Goal: Task Accomplishment & Management: Use online tool/utility

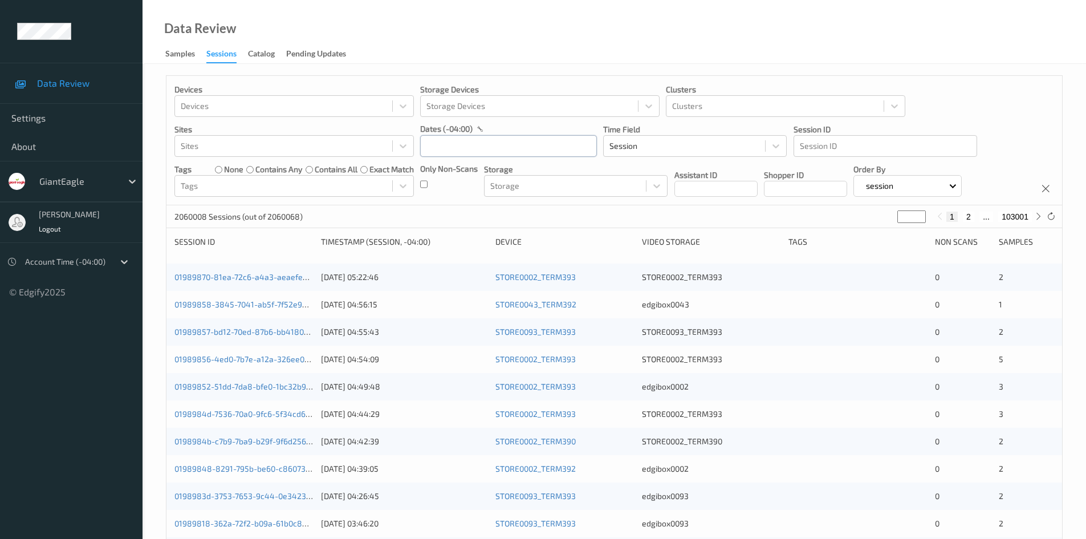
click at [459, 144] on input "text" at bounding box center [508, 146] width 177 height 22
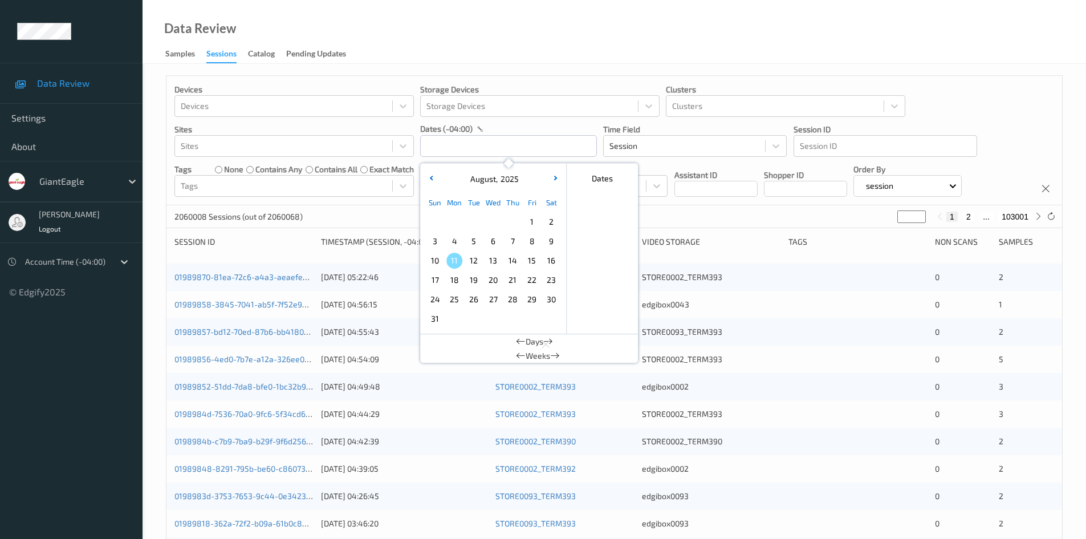
click at [436, 261] on span "10" at bounding box center [435, 261] width 16 height 16
type input "[DATE] 00:00 -> [DATE] 23:59"
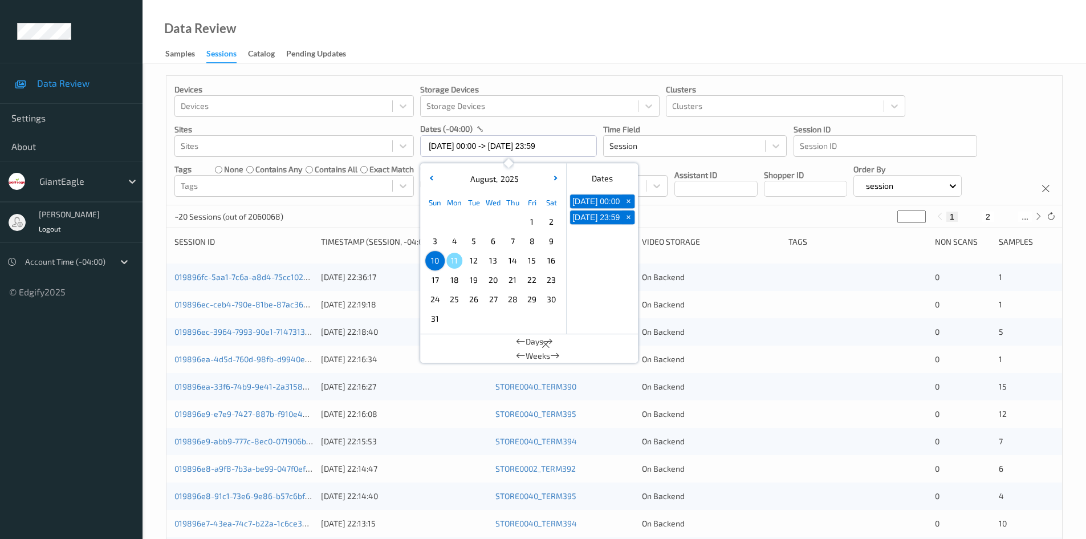
click at [979, 89] on div "Devices Devices Storage Devices Storage Devices Clusters Clusters Sites Sites d…" at bounding box center [614, 140] width 896 height 129
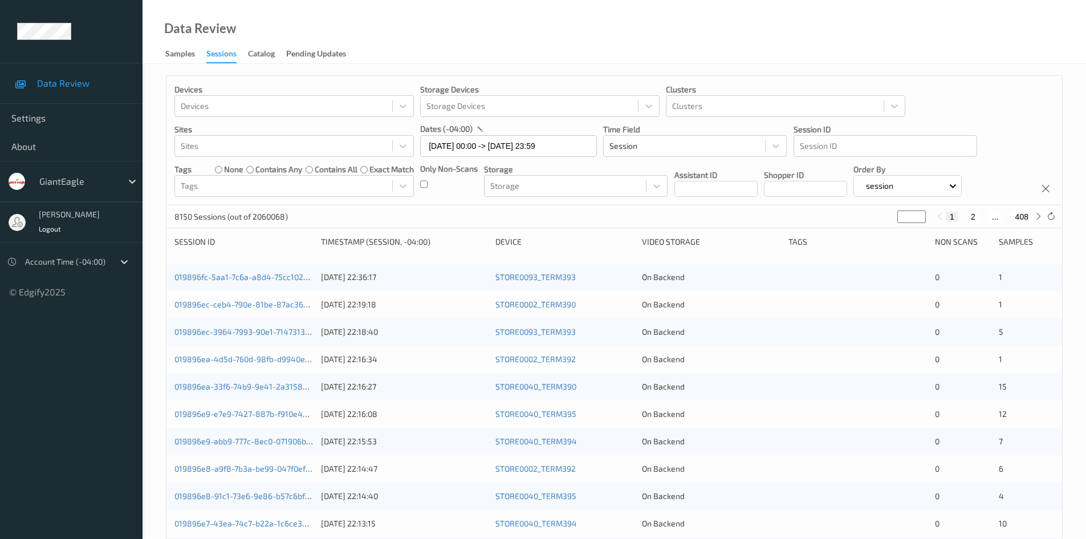
click at [430, 184] on div "Only Non-Scans" at bounding box center [449, 180] width 58 height 34
click at [975, 217] on button "2" at bounding box center [974, 216] width 11 height 10
type input "*"
click at [984, 215] on button "3" at bounding box center [985, 216] width 11 height 10
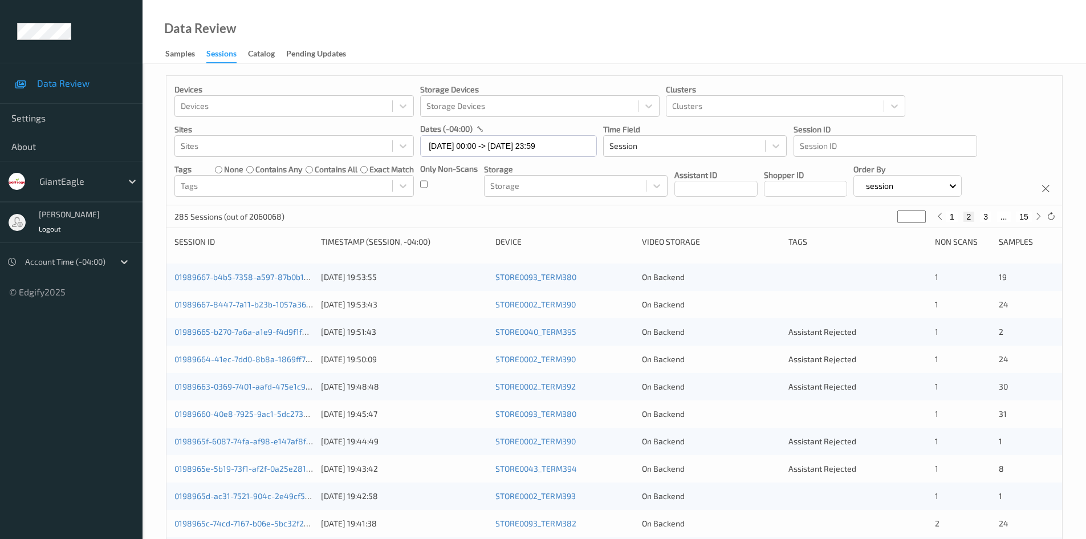
type input "*"
click at [995, 215] on button "4" at bounding box center [992, 216] width 11 height 10
type input "*"
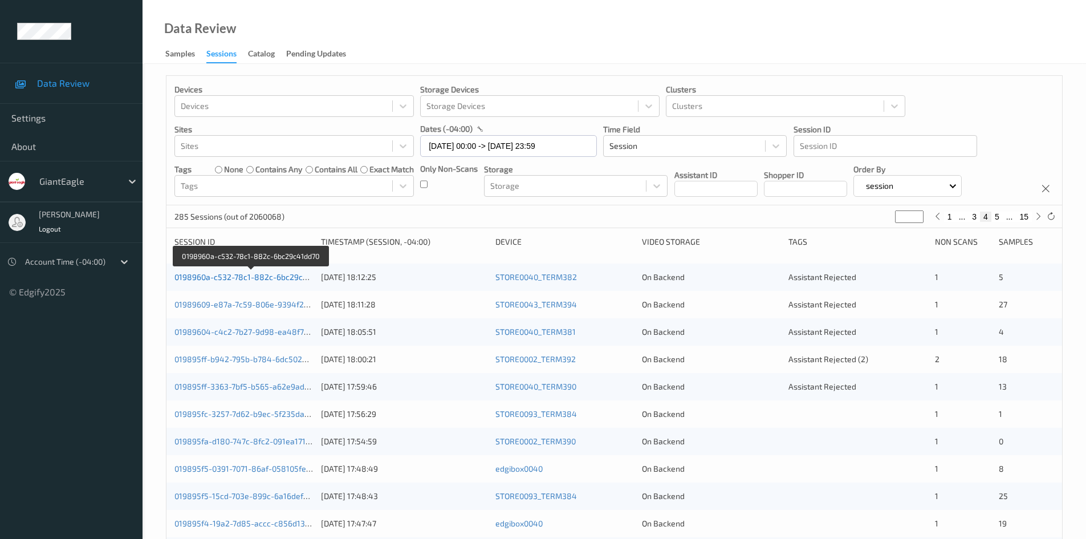
click at [266, 278] on link "0198960a-c532-78c1-882c-6bc29c41dd70" at bounding box center [251, 277] width 154 height 10
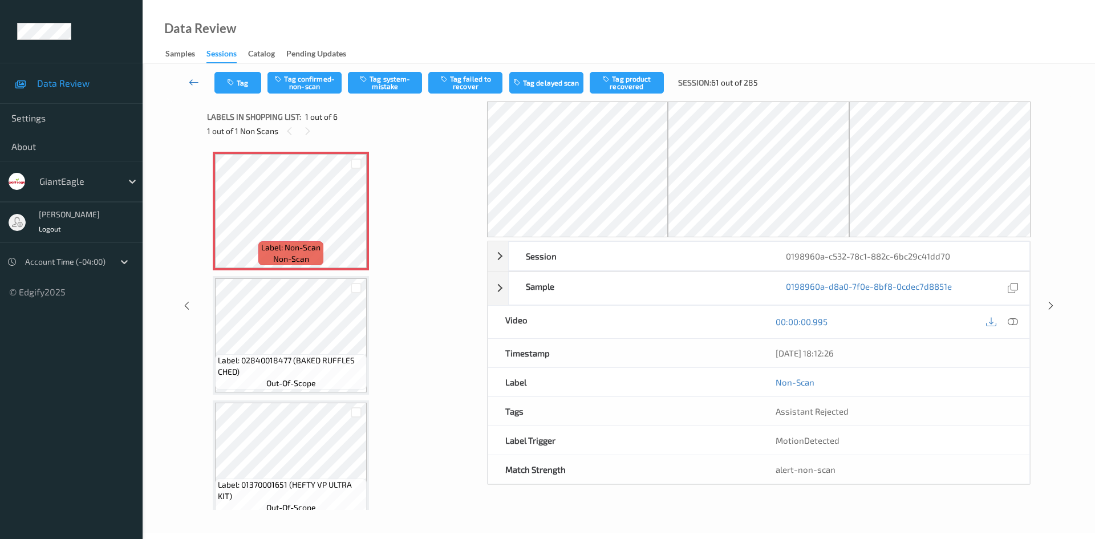
click at [193, 81] on icon at bounding box center [194, 81] width 10 height 11
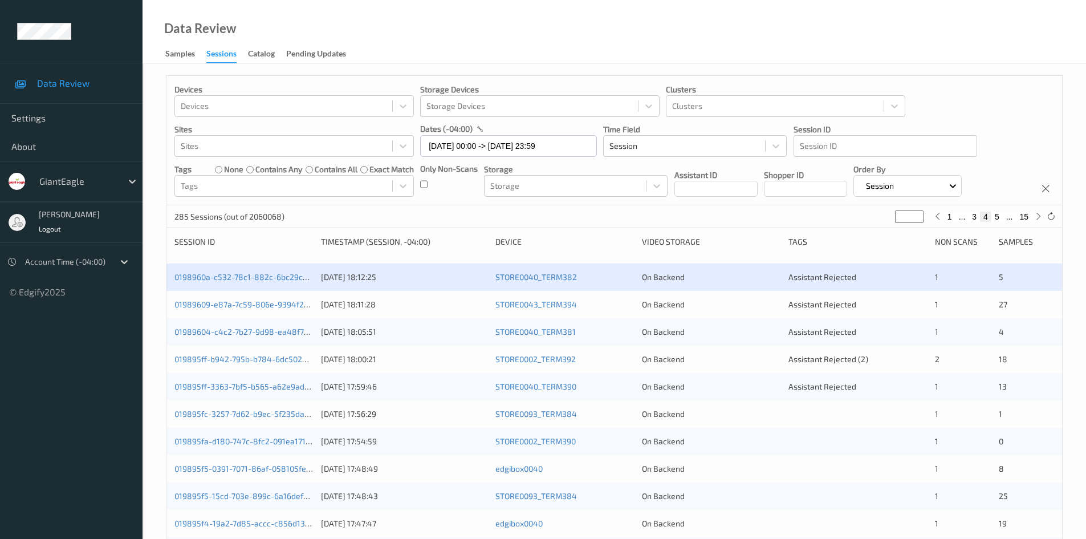
scroll to position [114, 0]
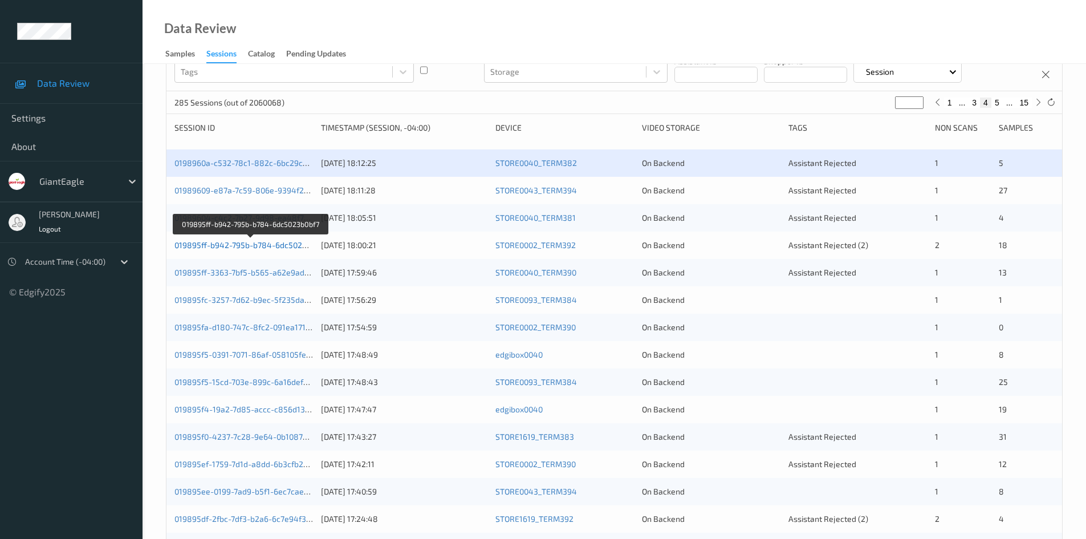
click at [247, 241] on link "019895ff-b942-795b-b784-6dc5023b0bf7" at bounding box center [250, 245] width 153 height 10
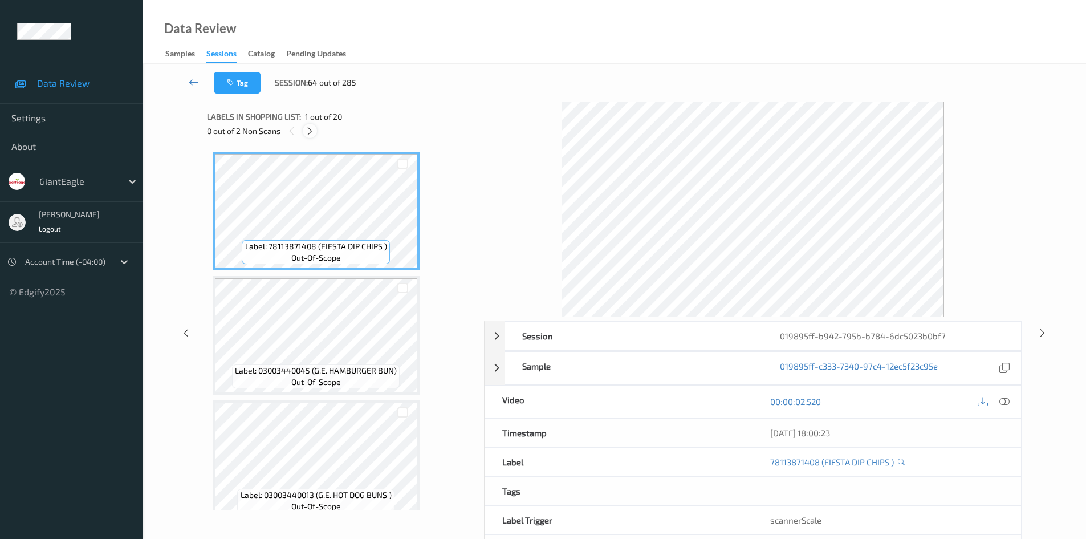
click at [310, 131] on icon at bounding box center [310, 131] width 10 height 10
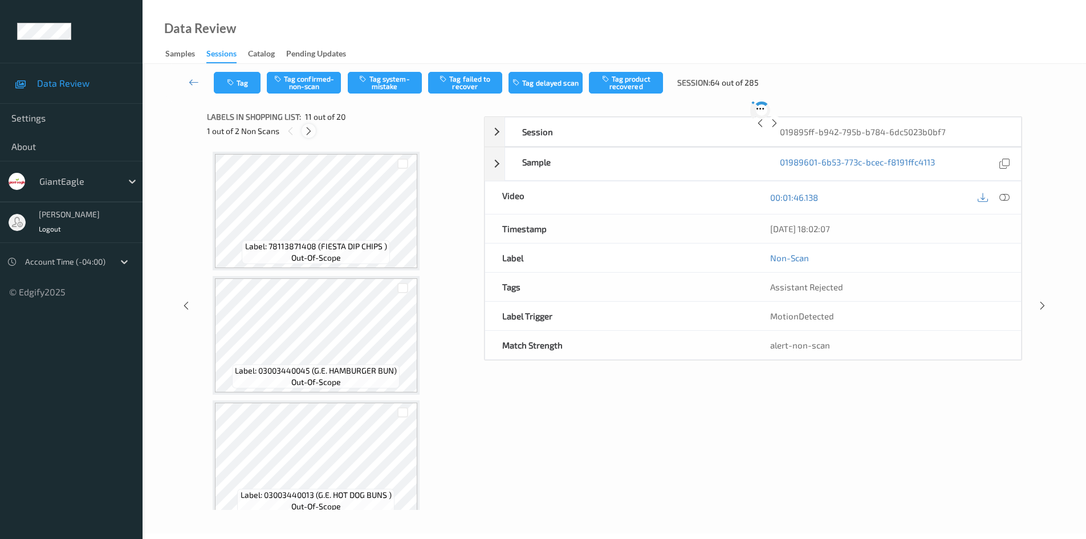
scroll to position [1124, 0]
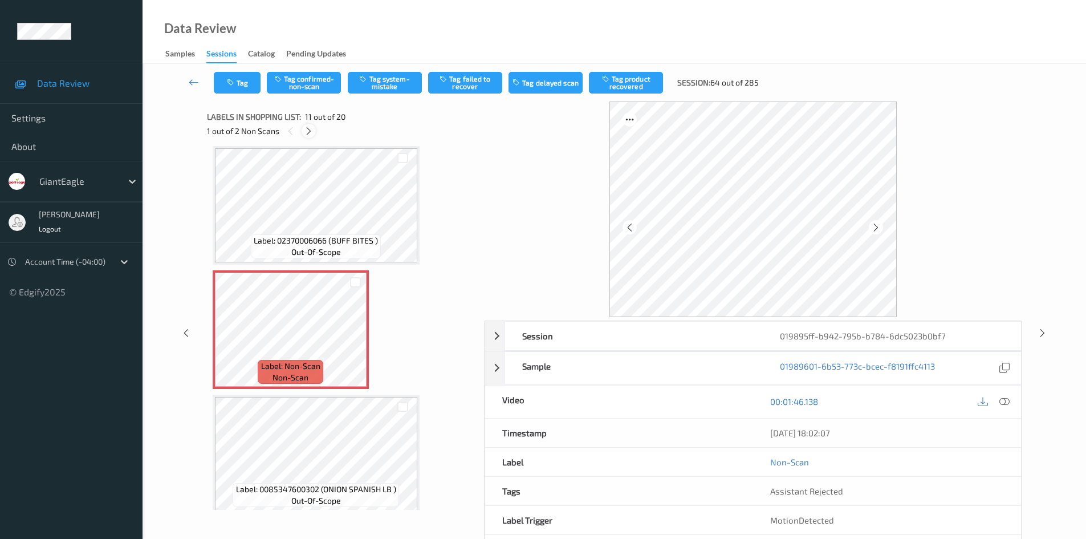
click at [311, 130] on icon at bounding box center [309, 131] width 10 height 10
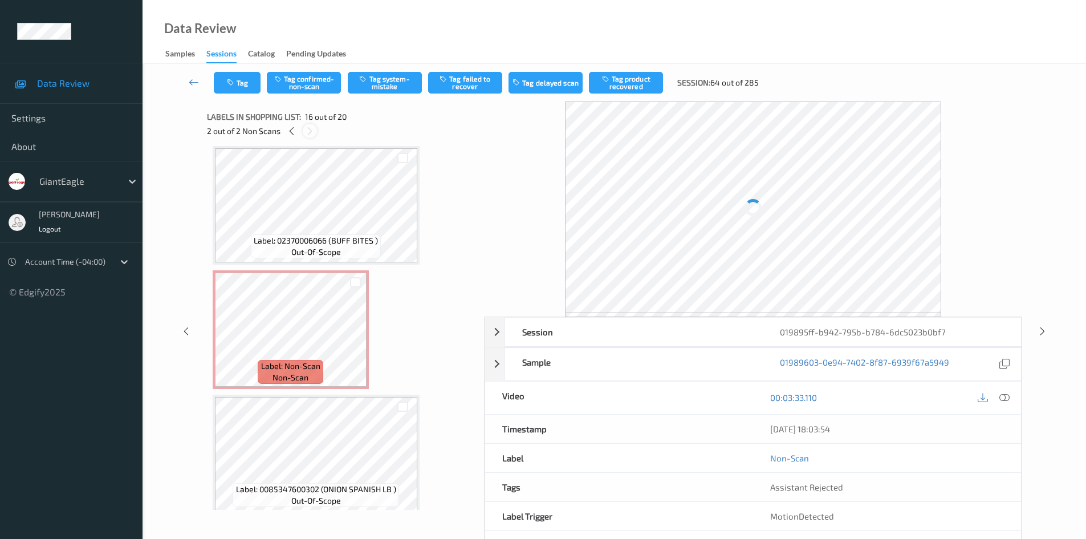
scroll to position [1746, 0]
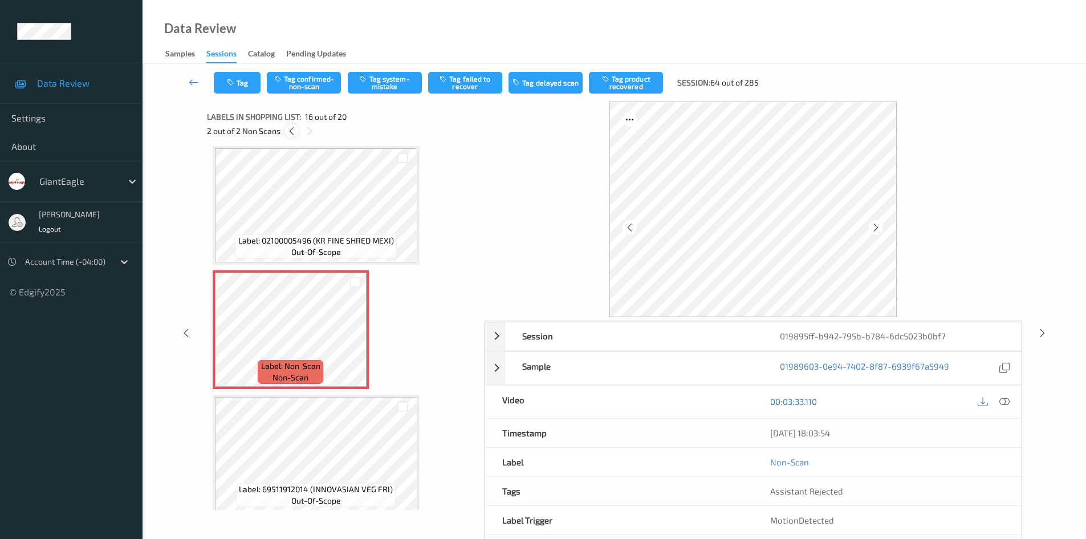
click at [291, 132] on icon at bounding box center [292, 131] width 10 height 10
click at [878, 226] on icon at bounding box center [876, 227] width 10 height 10
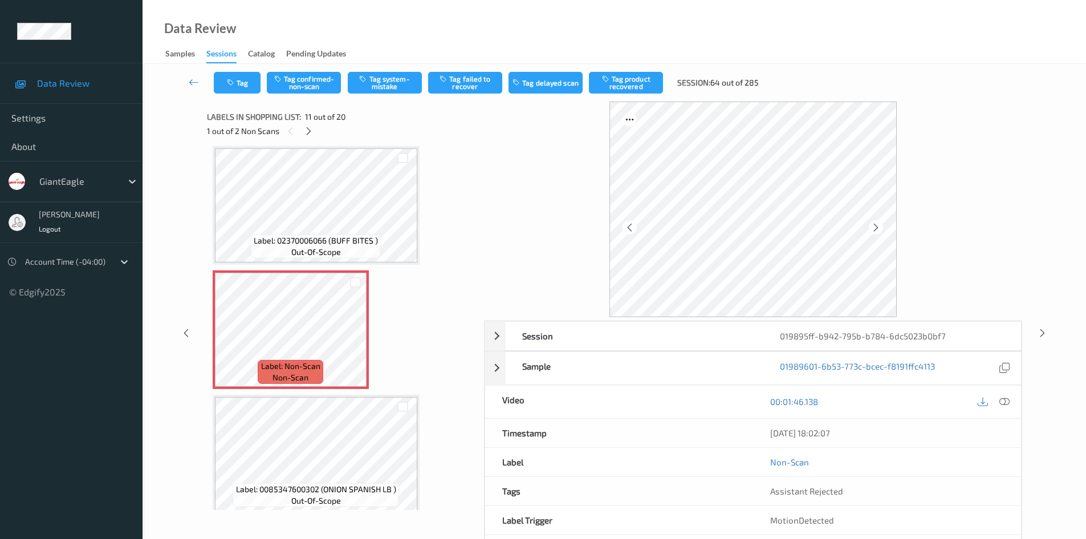
click at [878, 226] on icon at bounding box center [876, 227] width 10 height 10
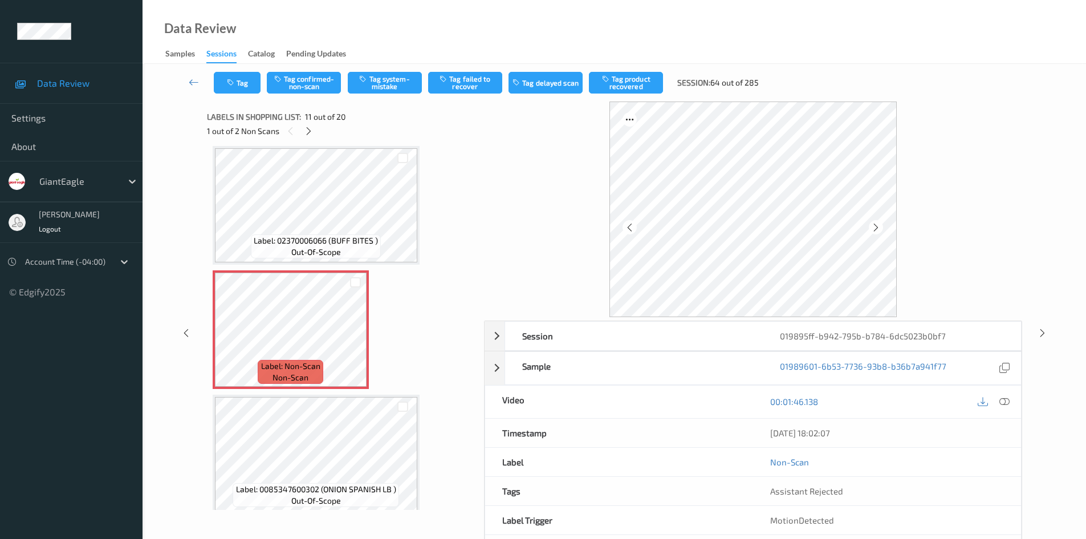
click at [878, 226] on icon at bounding box center [876, 227] width 10 height 10
click at [875, 229] on icon at bounding box center [876, 227] width 10 height 10
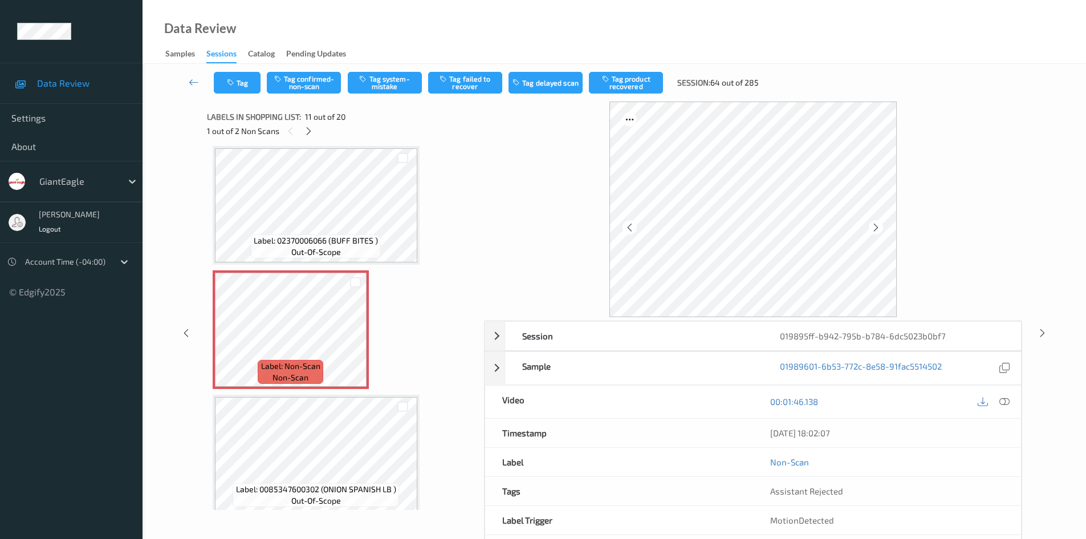
click at [875, 229] on icon at bounding box center [876, 227] width 10 height 10
click at [309, 129] on icon at bounding box center [309, 131] width 10 height 10
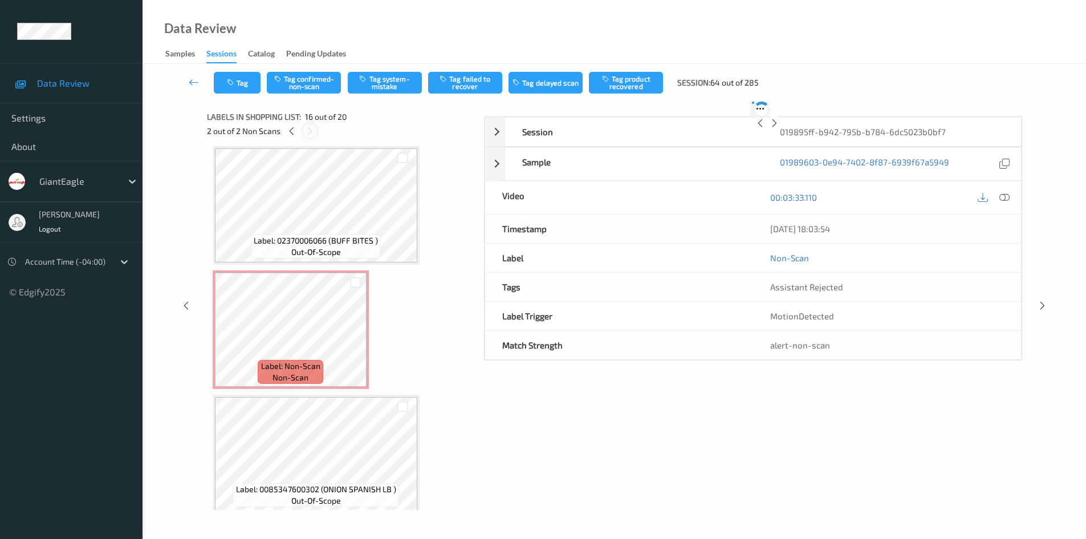
scroll to position [1746, 0]
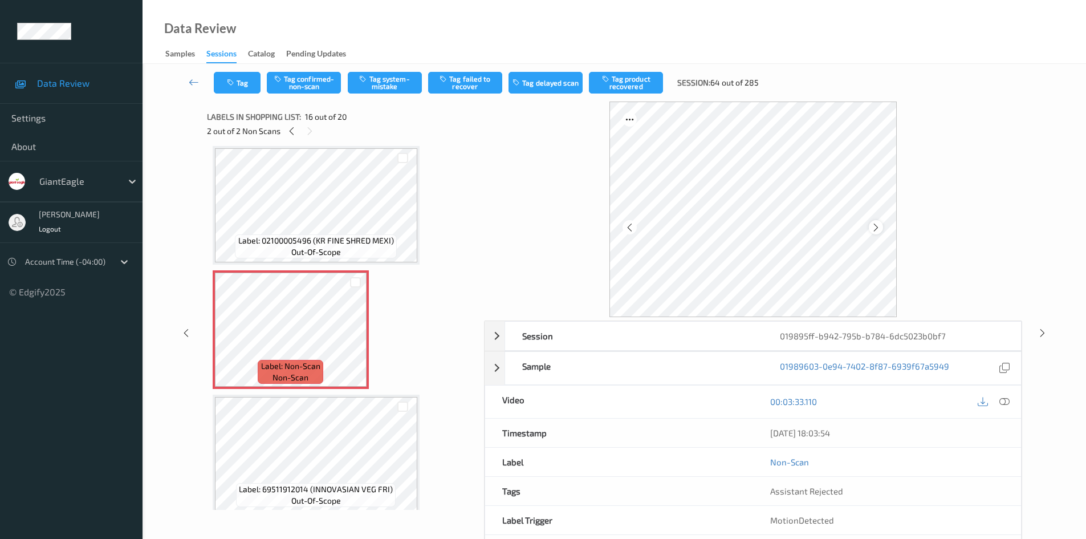
click at [878, 221] on div at bounding box center [876, 227] width 14 height 14
click at [291, 131] on icon at bounding box center [292, 131] width 10 height 10
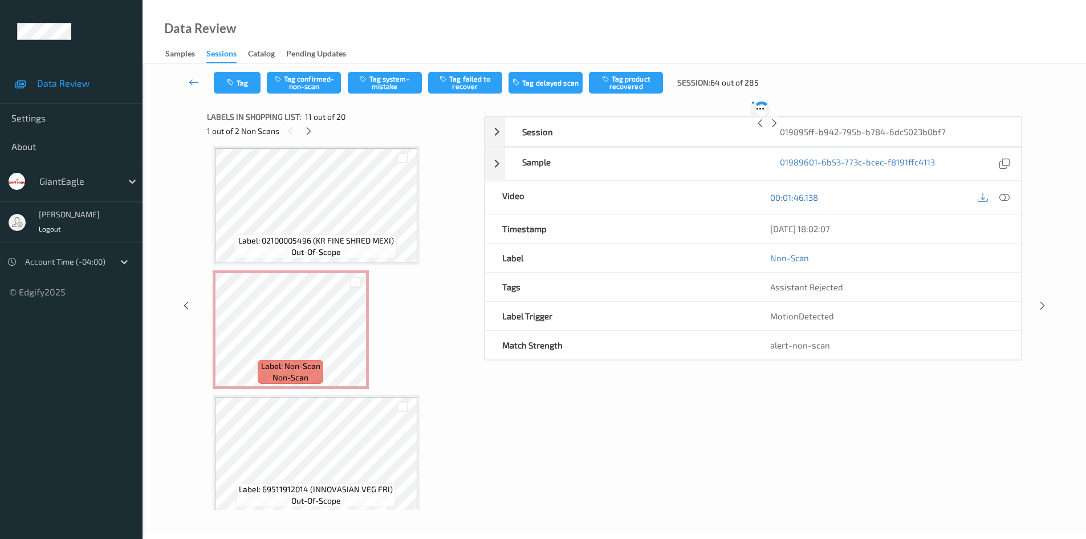
scroll to position [1124, 0]
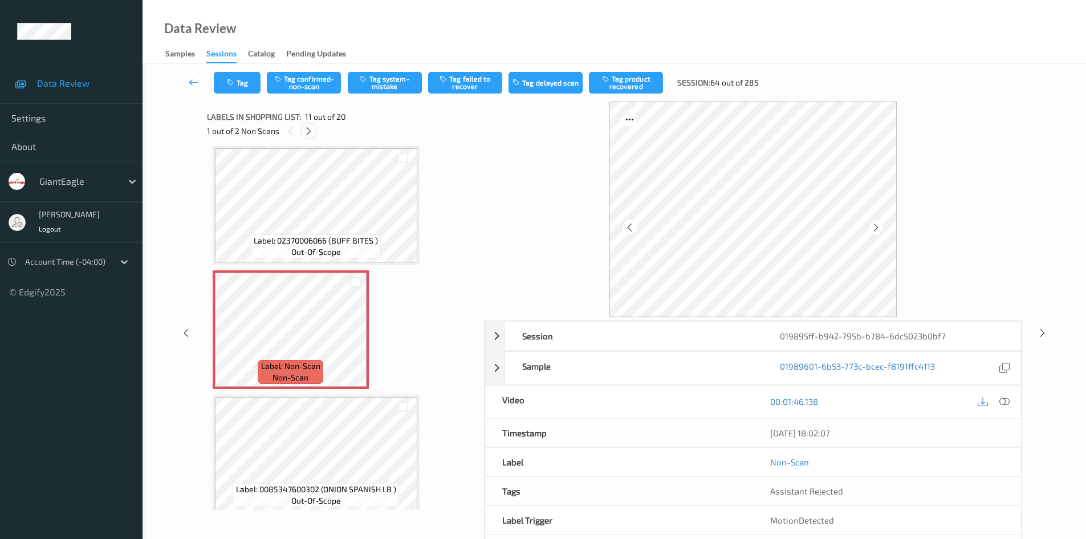
click at [309, 134] on icon at bounding box center [309, 131] width 10 height 10
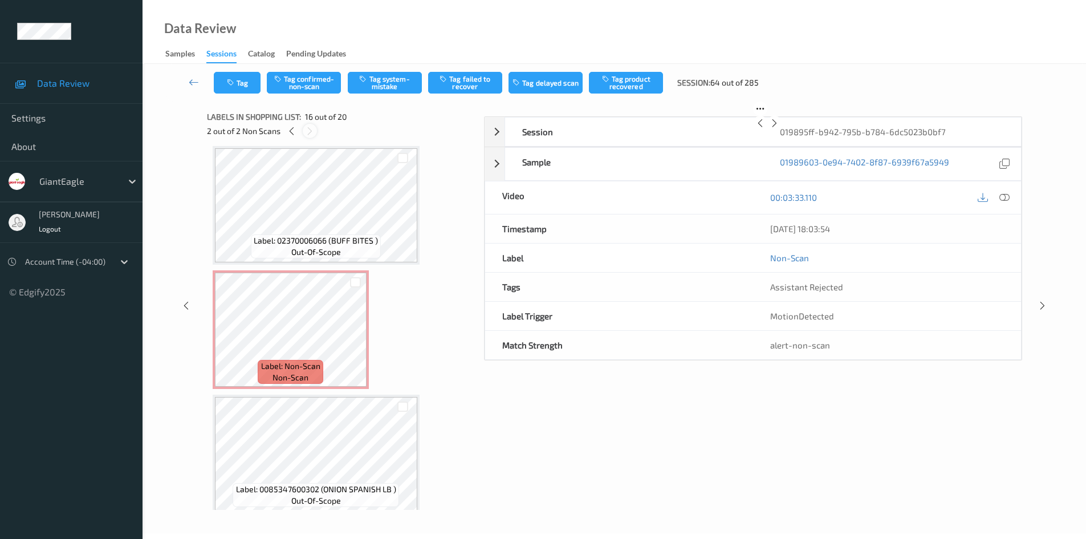
scroll to position [1746, 0]
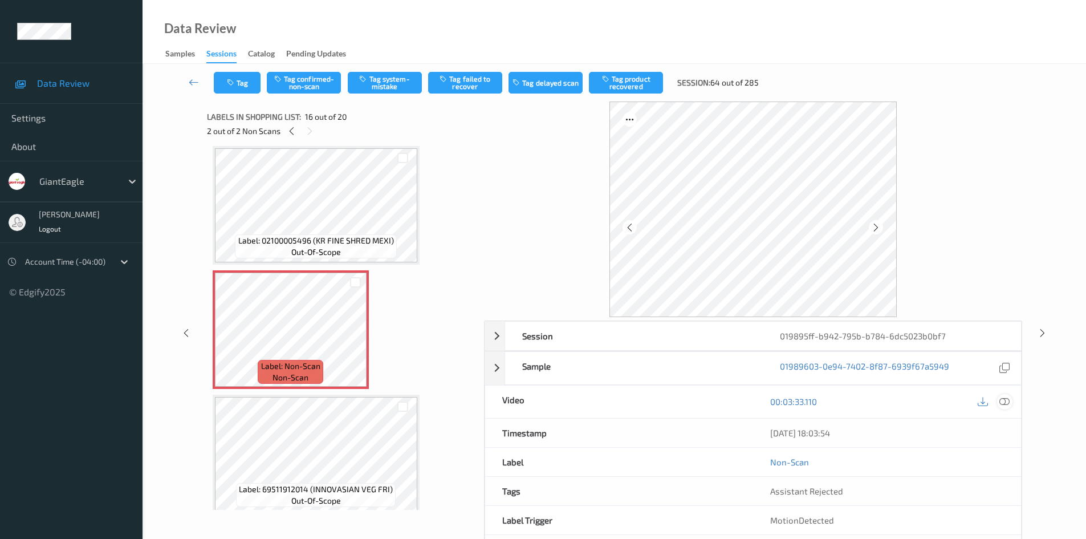
click at [1008, 401] on icon at bounding box center [1004, 401] width 10 height 10
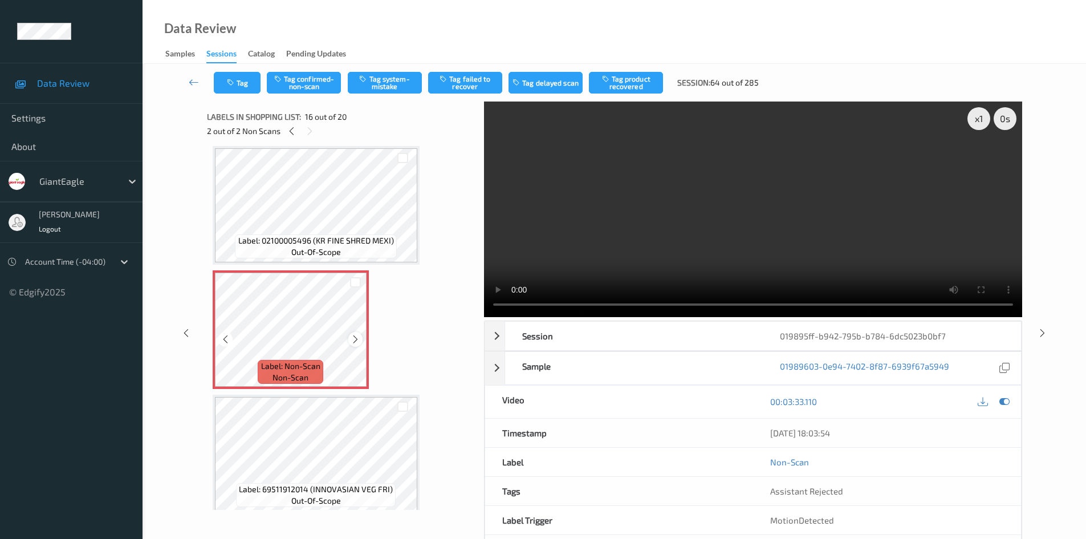
click at [356, 336] on icon at bounding box center [356, 339] width 10 height 10
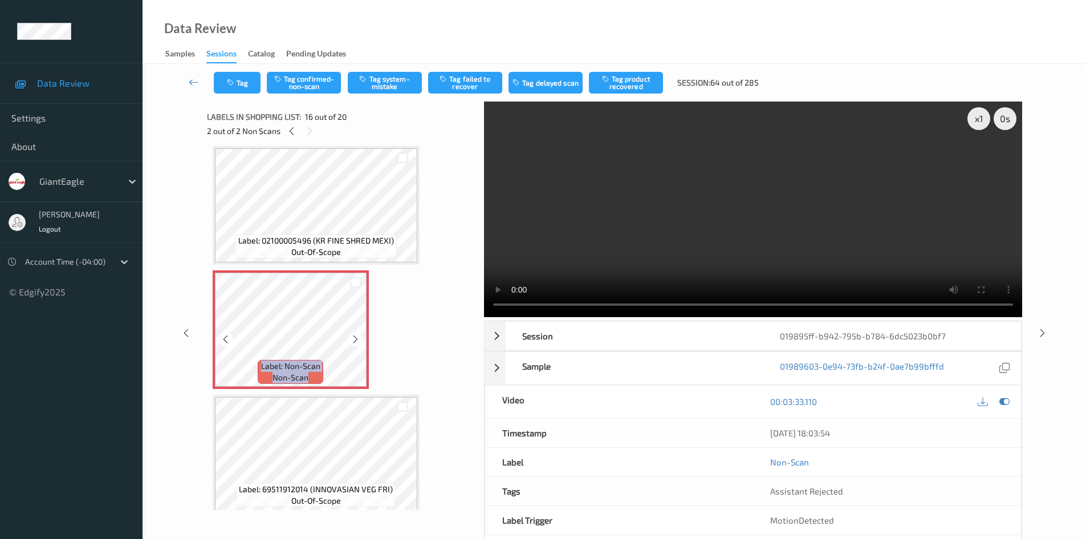
click at [356, 336] on icon at bounding box center [356, 339] width 10 height 10
click at [291, 133] on icon at bounding box center [292, 131] width 10 height 10
click at [357, 344] on icon at bounding box center [356, 339] width 10 height 10
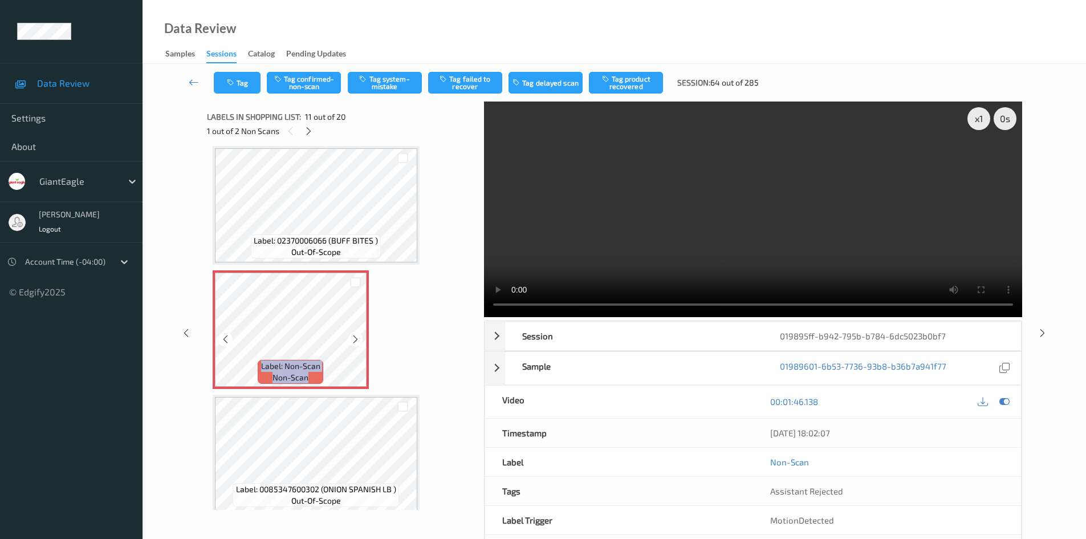
click at [357, 344] on icon at bounding box center [356, 339] width 10 height 10
click at [194, 74] on link at bounding box center [194, 83] width 40 height 22
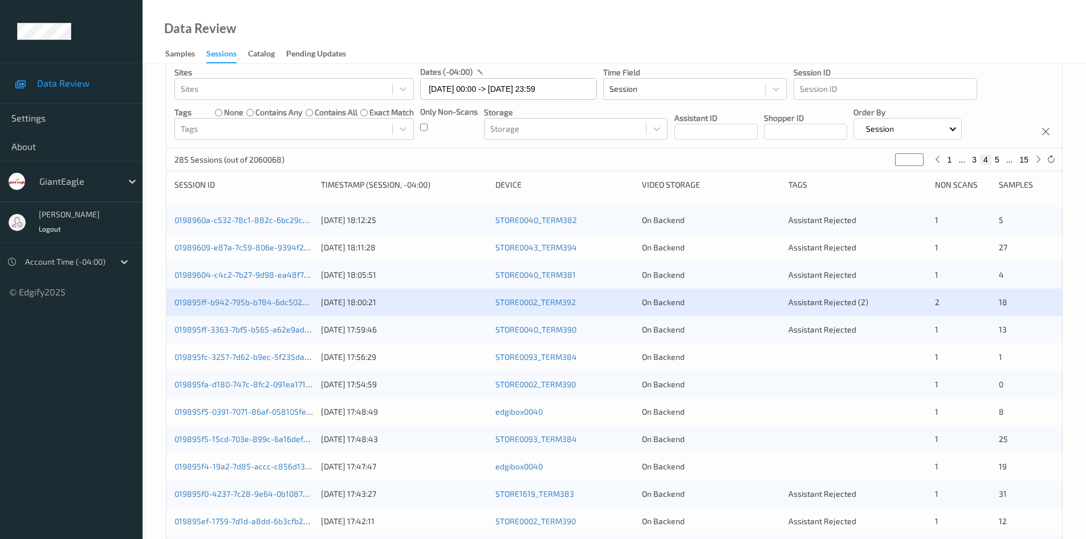
scroll to position [114, 0]
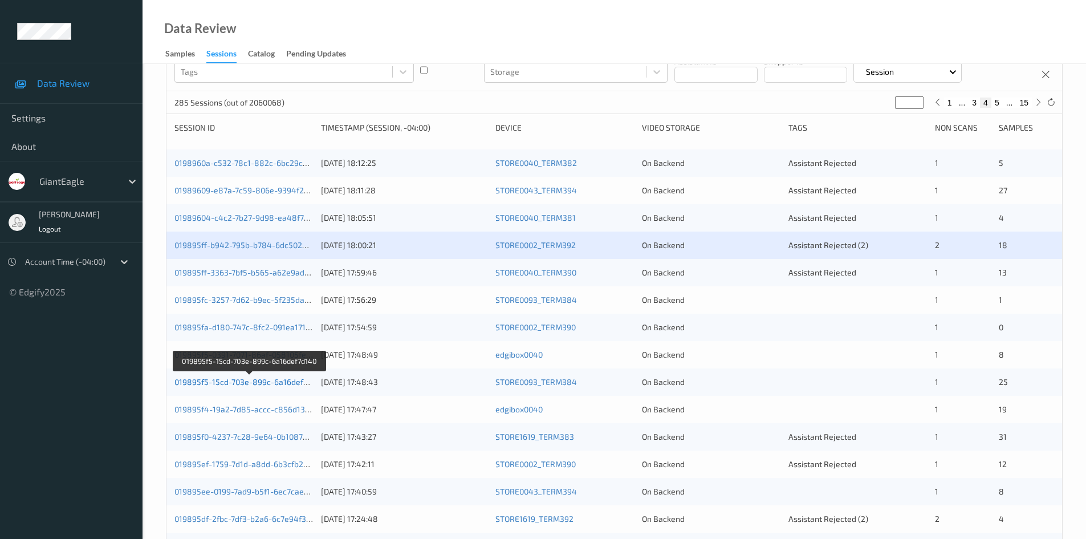
click at [204, 384] on link "019895f5-15cd-703e-899c-6a16def7d140" at bounding box center [249, 382] width 150 height 10
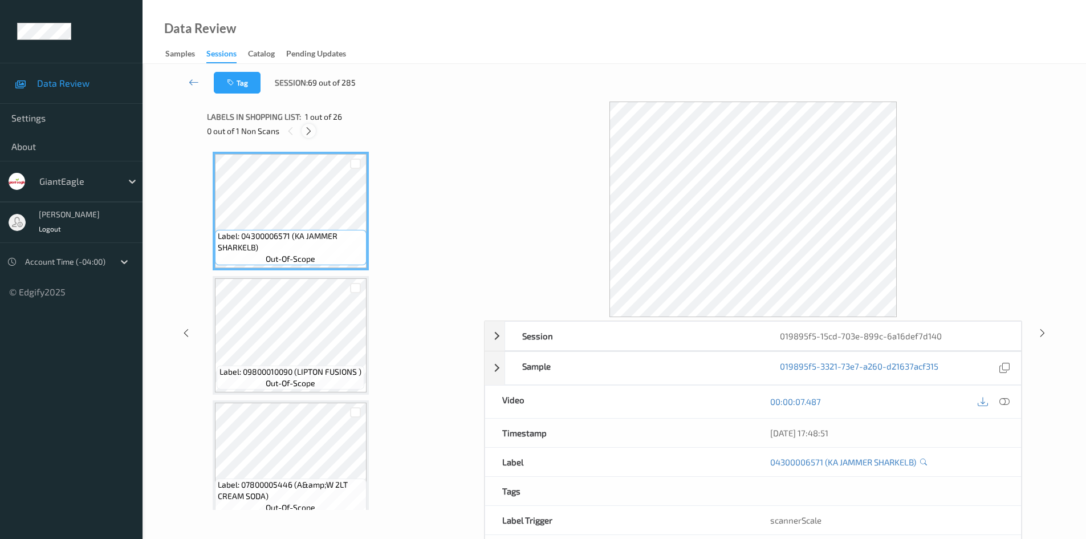
click at [307, 135] on icon at bounding box center [309, 131] width 10 height 10
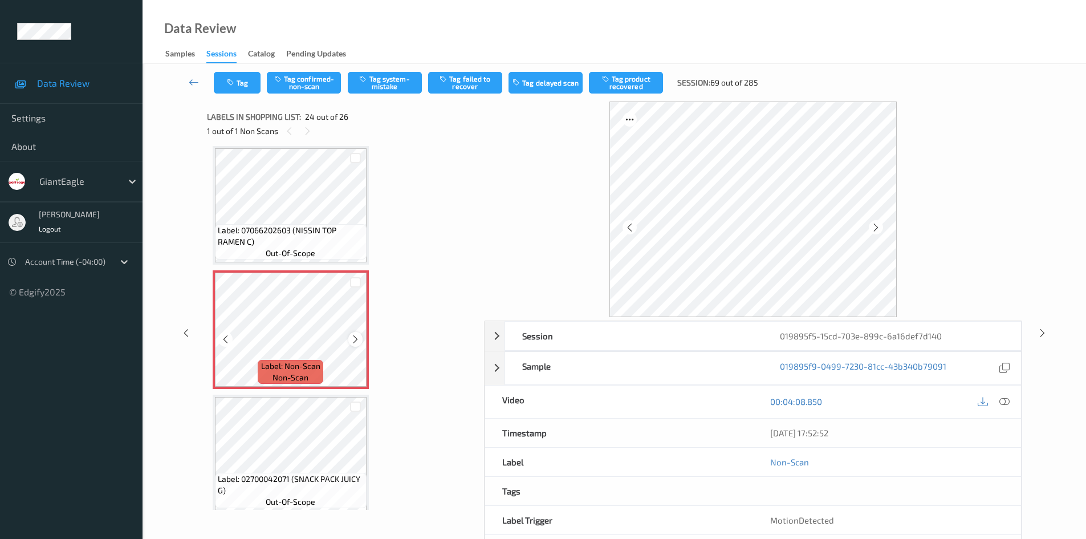
click at [352, 339] on icon at bounding box center [356, 339] width 10 height 10
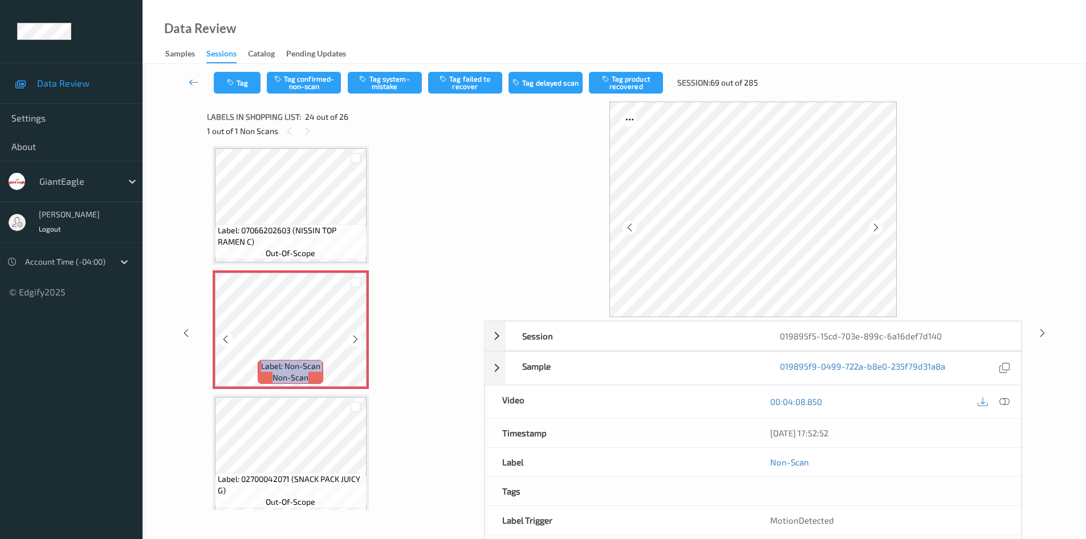
click at [352, 339] on icon at bounding box center [356, 339] width 10 height 10
click at [1005, 405] on icon at bounding box center [1004, 401] width 10 height 10
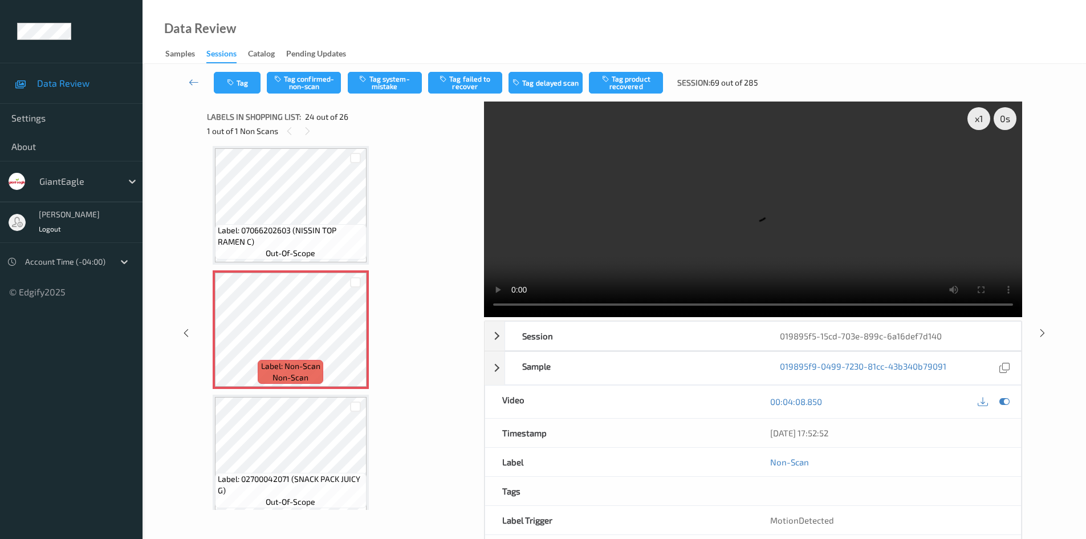
click at [1050, 60] on div "Data Review Samples Sessions Catalog Pending Updates" at bounding box center [614, 32] width 943 height 64
click at [983, 121] on div "x 1" at bounding box center [978, 118] width 23 height 23
click at [983, 121] on div "x 2" at bounding box center [978, 118] width 23 height 23
click at [974, 125] on div "x 4" at bounding box center [978, 118] width 23 height 23
click at [974, 125] on div "x 8" at bounding box center [978, 118] width 23 height 23
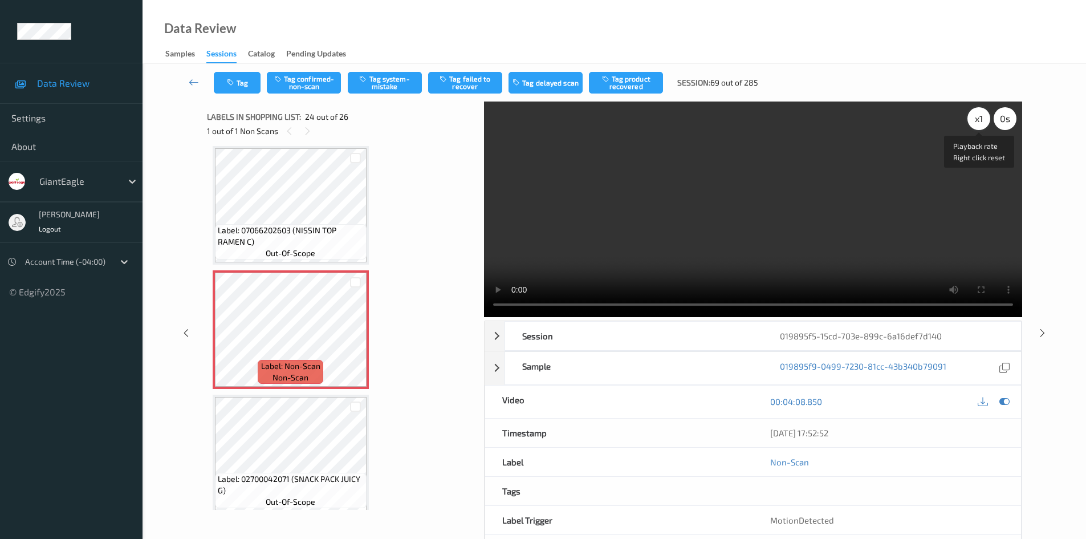
click at [974, 125] on div "x 1" at bounding box center [978, 118] width 23 height 23
click at [979, 120] on div "x 2" at bounding box center [978, 118] width 23 height 23
click at [979, 120] on div "x 4" at bounding box center [978, 118] width 23 height 23
click at [979, 120] on div "x 8" at bounding box center [978, 118] width 23 height 23
click at [979, 120] on div "x 1" at bounding box center [978, 118] width 23 height 23
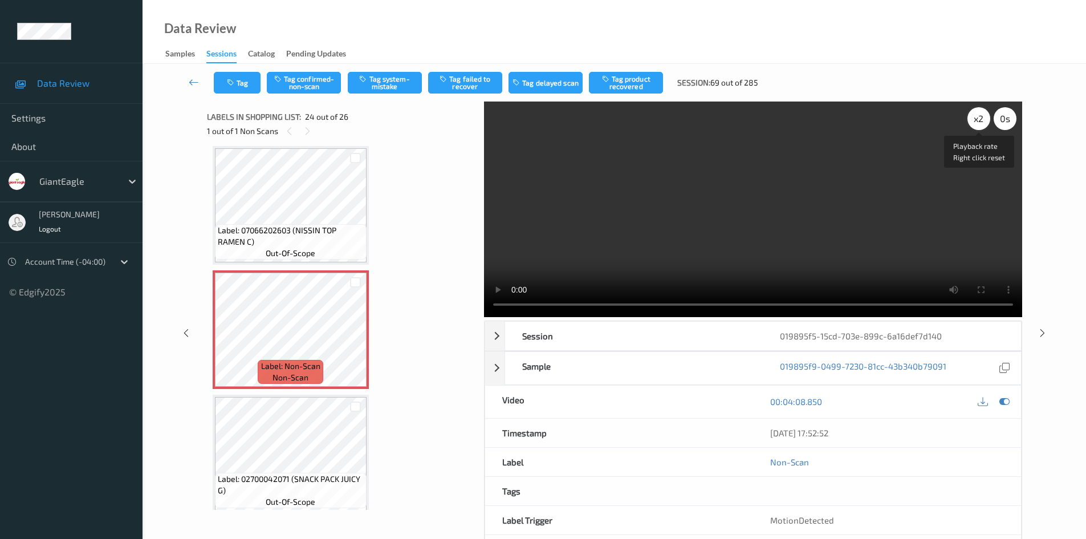
click at [972, 126] on div "x 2" at bounding box center [978, 118] width 23 height 23
click at [972, 126] on div "x 4" at bounding box center [978, 118] width 23 height 23
click at [972, 126] on div "x 8" at bounding box center [978, 118] width 23 height 23
click at [980, 122] on div "x 1" at bounding box center [978, 118] width 23 height 23
click at [980, 122] on div "x 2" at bounding box center [978, 118] width 23 height 23
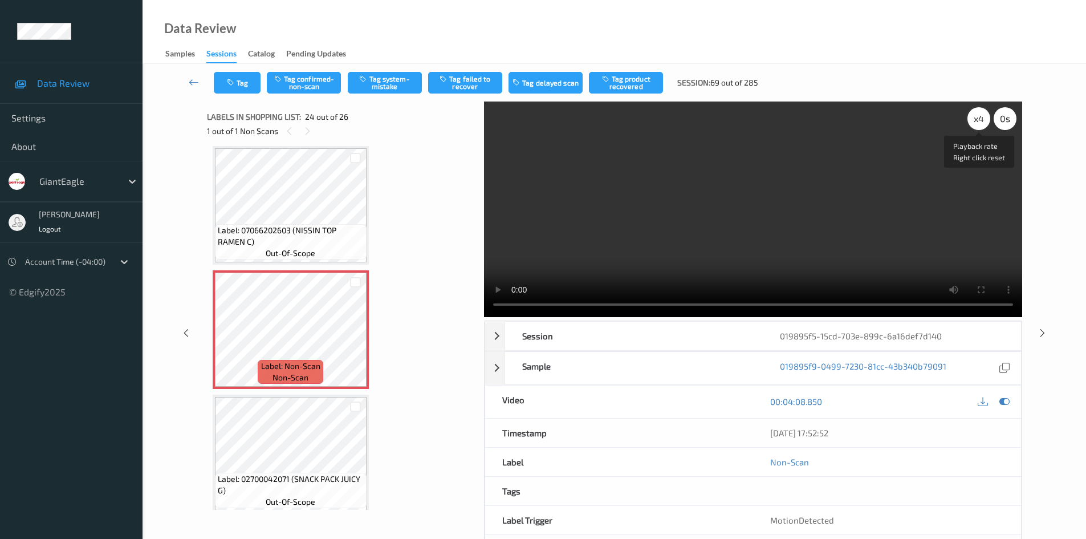
click at [980, 122] on div "x 4" at bounding box center [978, 118] width 23 height 23
click at [980, 122] on div "x 8" at bounding box center [978, 118] width 23 height 23
click at [356, 341] on icon at bounding box center [356, 339] width 10 height 10
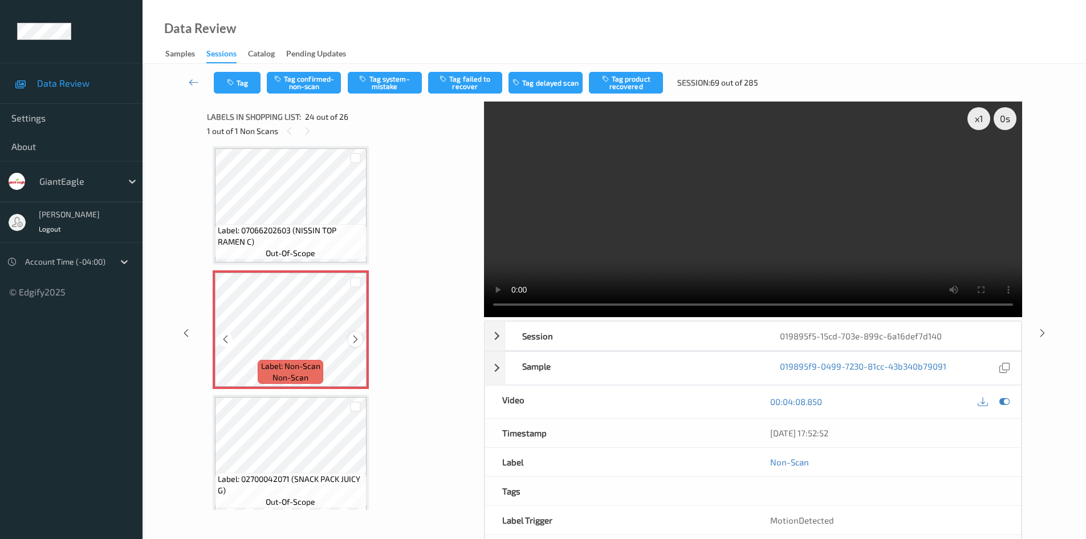
click at [353, 335] on icon at bounding box center [356, 339] width 10 height 10
click at [303, 86] on button "Tag confirmed-non-scan" at bounding box center [304, 83] width 74 height 22
click at [465, 89] on button "Tag failed to recover" at bounding box center [465, 83] width 74 height 22
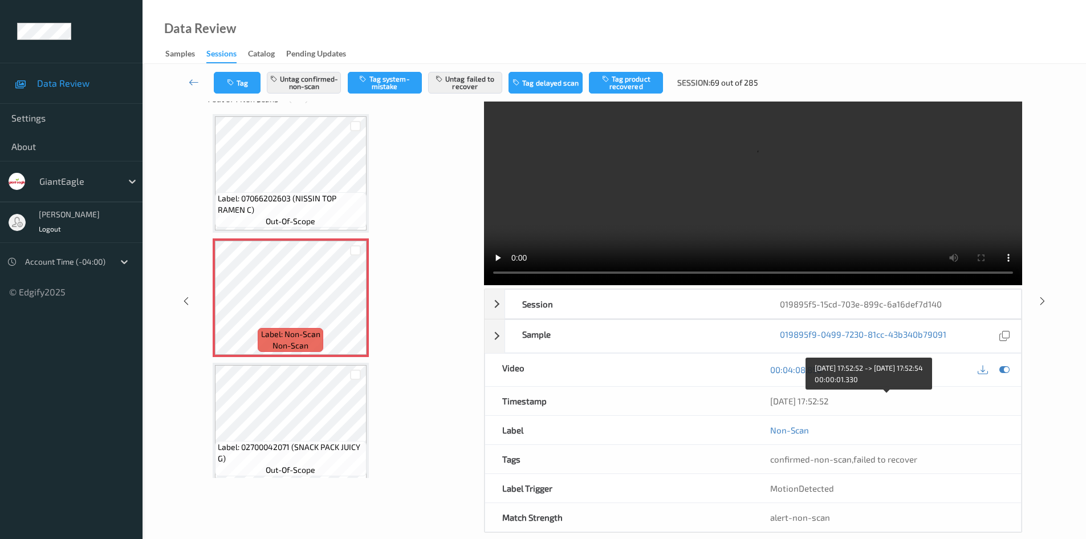
scroll to position [49, 0]
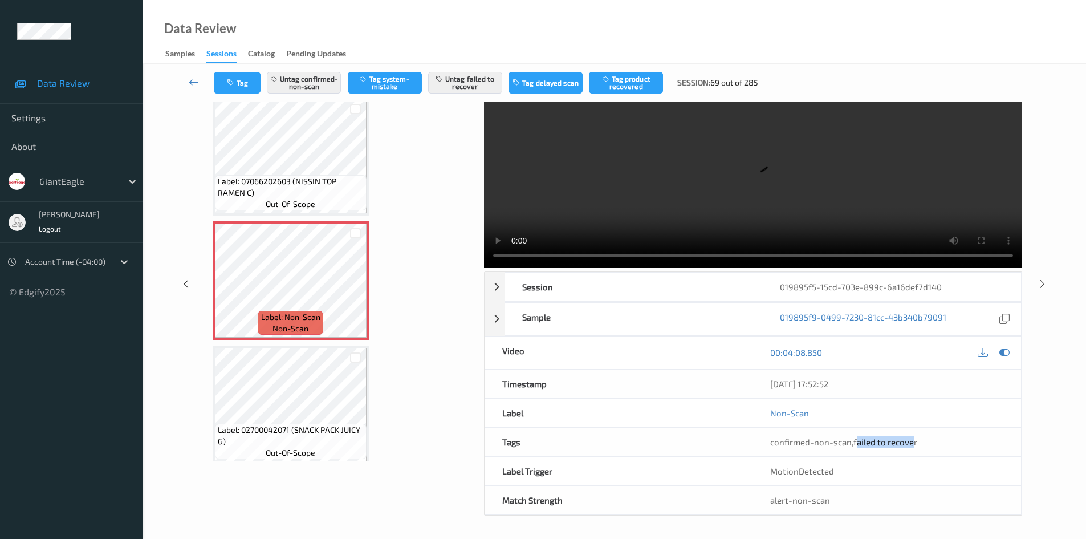
drag, startPoint x: 855, startPoint y: 441, endPoint x: 912, endPoint y: 447, distance: 56.8
click at [912, 447] on div "confirmed-non-scan , failed to recover" at bounding box center [887, 442] width 268 height 29
click at [940, 438] on div "confirmed-non-scan , failed to recover" at bounding box center [887, 441] width 234 height 11
click at [478, 76] on button "Untag failed to recover" at bounding box center [465, 83] width 74 height 22
click at [322, 84] on button "Untag confirmed-non-scan" at bounding box center [304, 83] width 74 height 22
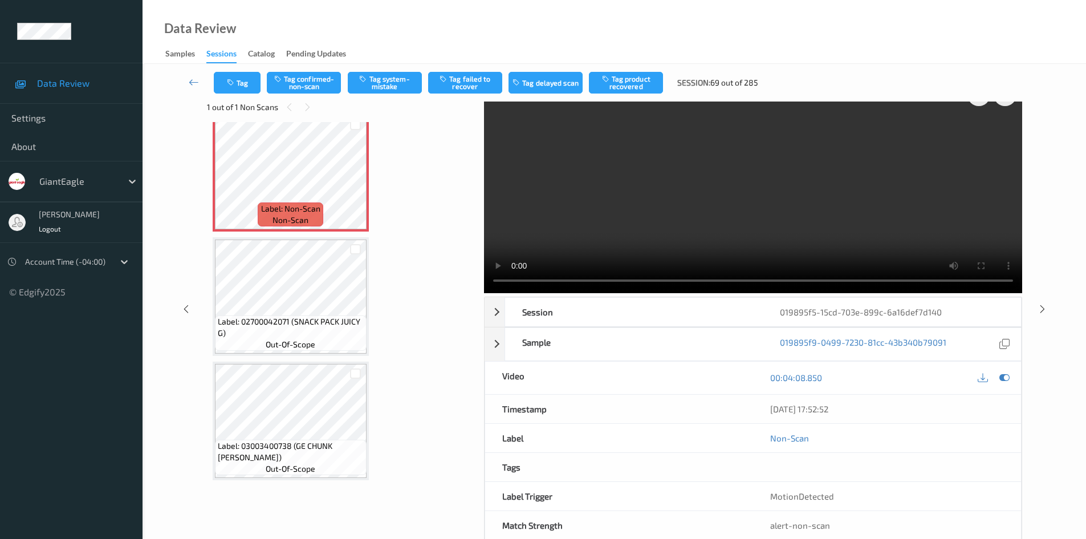
scroll to position [0, 0]
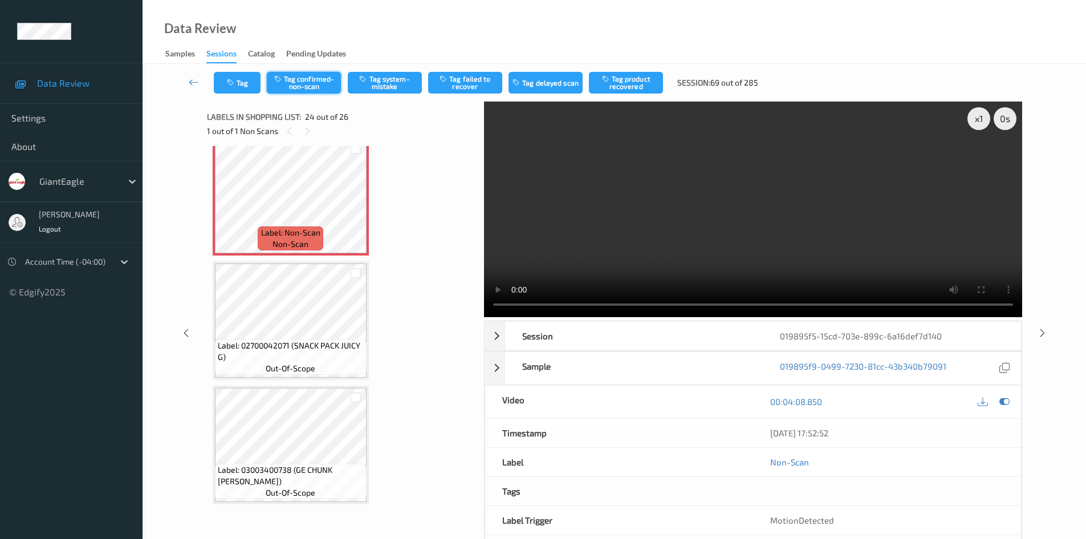
click at [319, 86] on button "Tag confirmed-non-scan" at bounding box center [304, 83] width 74 height 22
click at [617, 80] on button "Tag product recovered" at bounding box center [626, 83] width 74 height 22
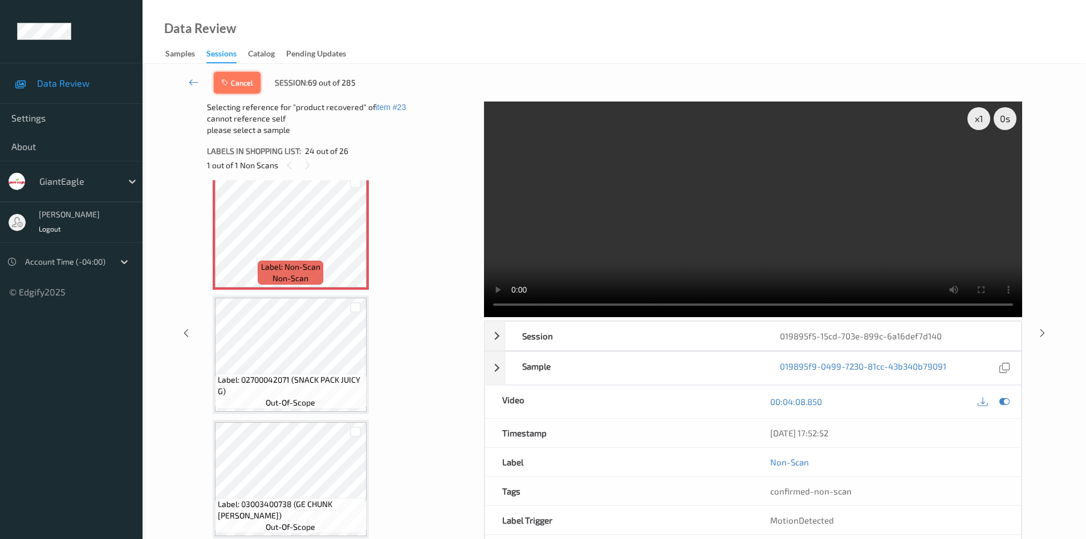
click at [246, 79] on button "Cancel" at bounding box center [237, 83] width 47 height 22
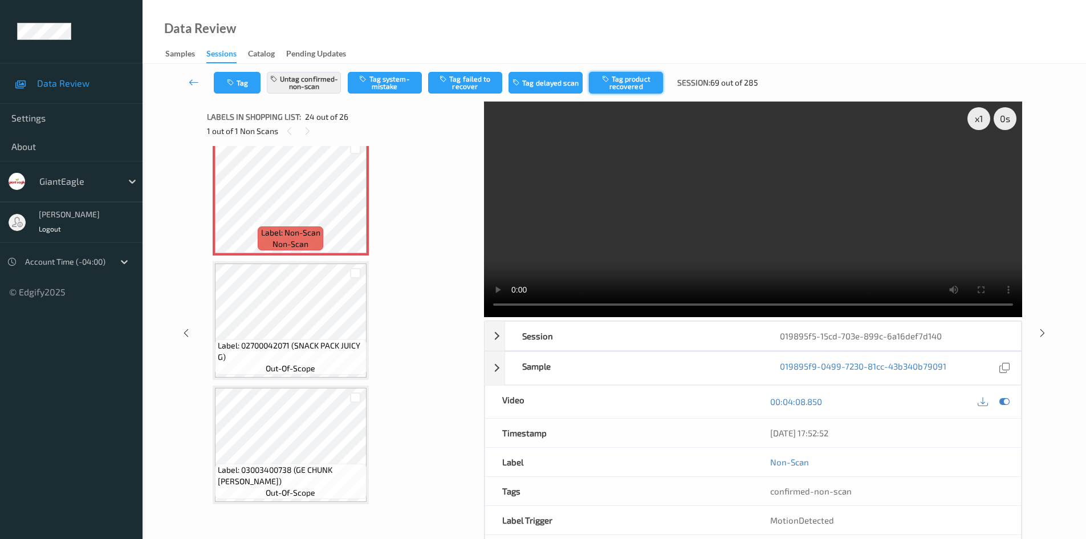
click at [632, 85] on button "Tag product recovered" at bounding box center [626, 83] width 74 height 22
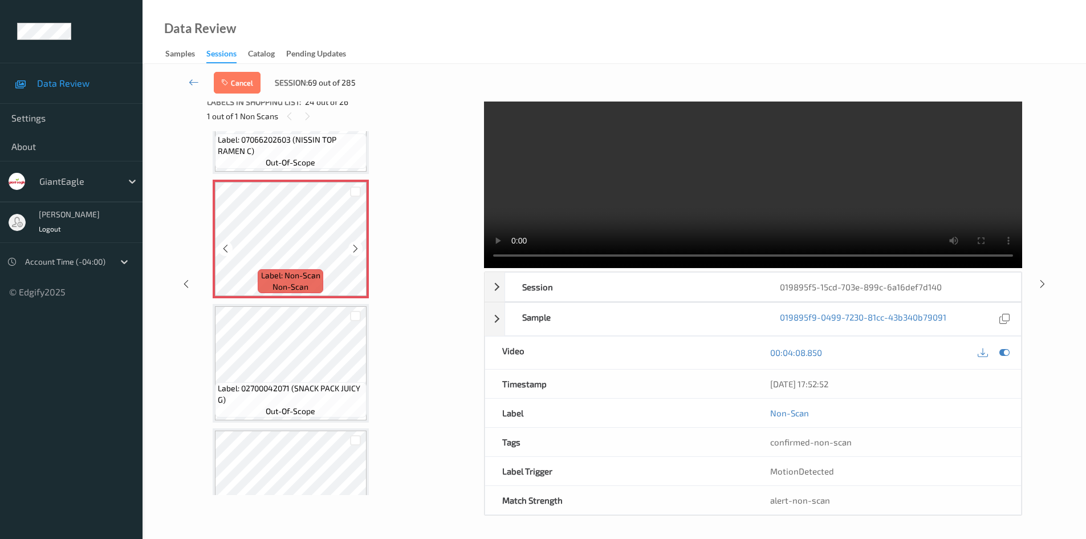
scroll to position [2873, 0]
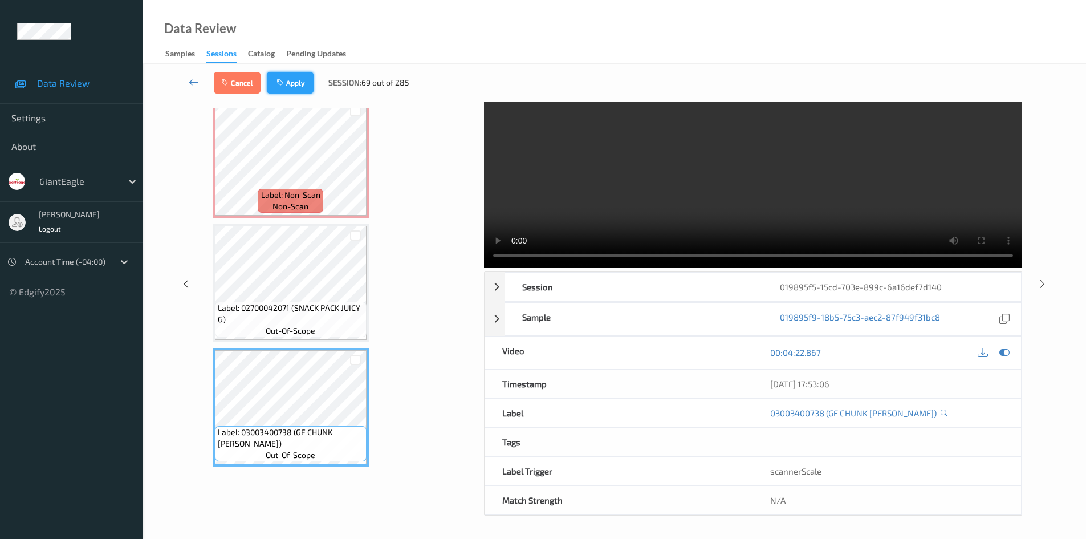
click at [303, 84] on button "Apply" at bounding box center [290, 83] width 47 height 22
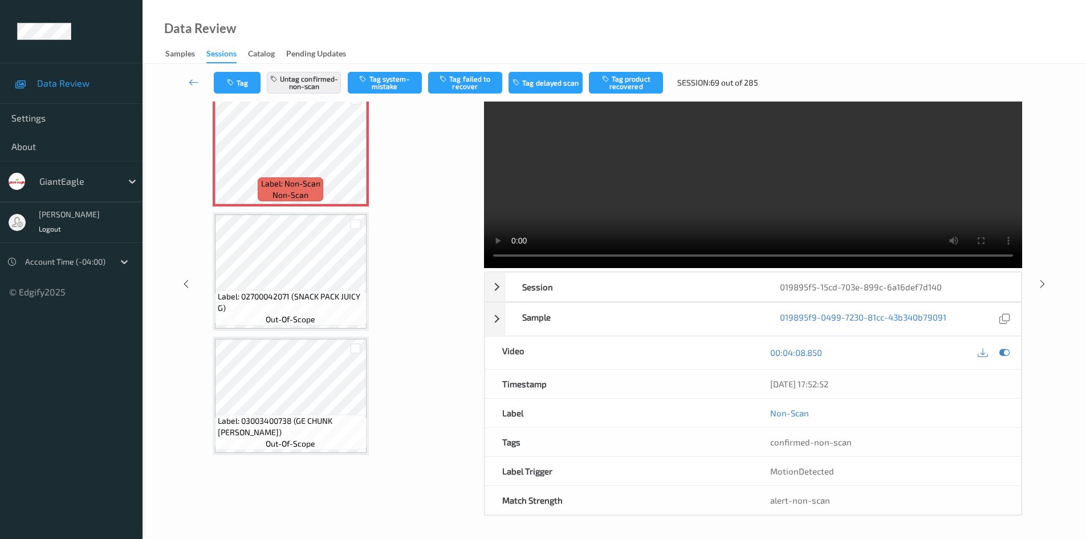
scroll to position [2740, 0]
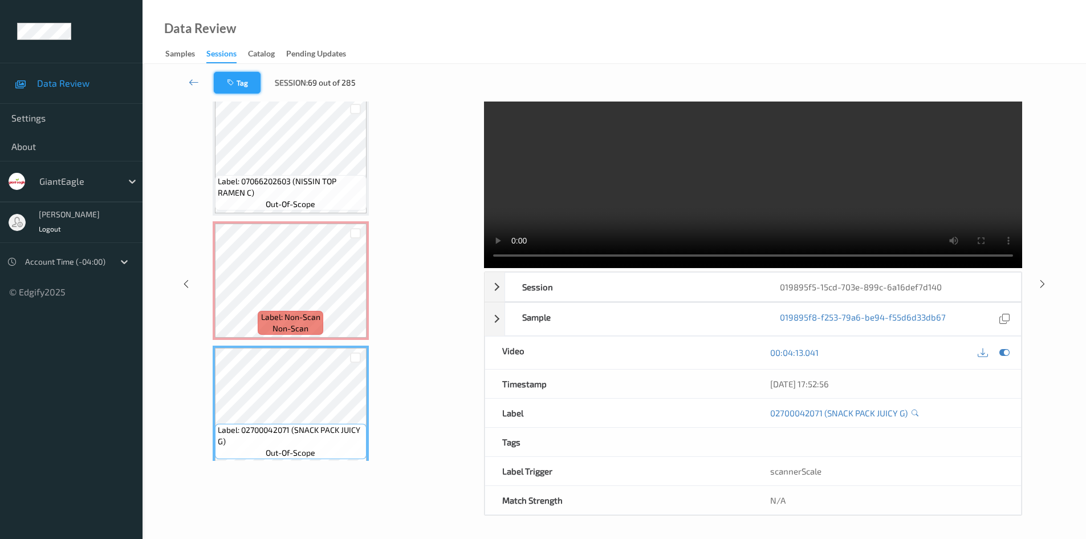
click at [249, 89] on button "Tag" at bounding box center [237, 83] width 47 height 22
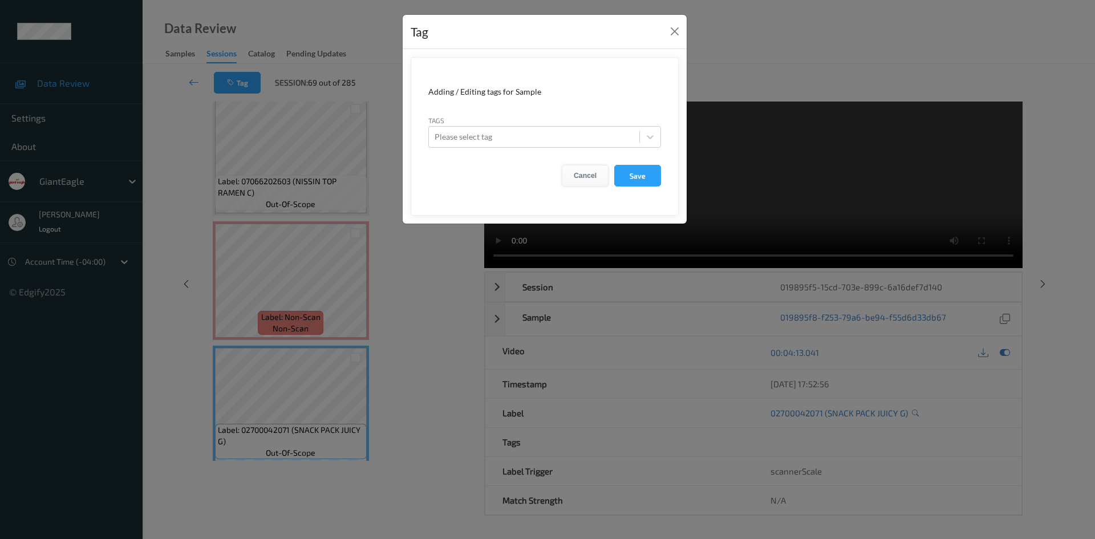
click at [593, 178] on button "Cancel" at bounding box center [585, 176] width 47 height 22
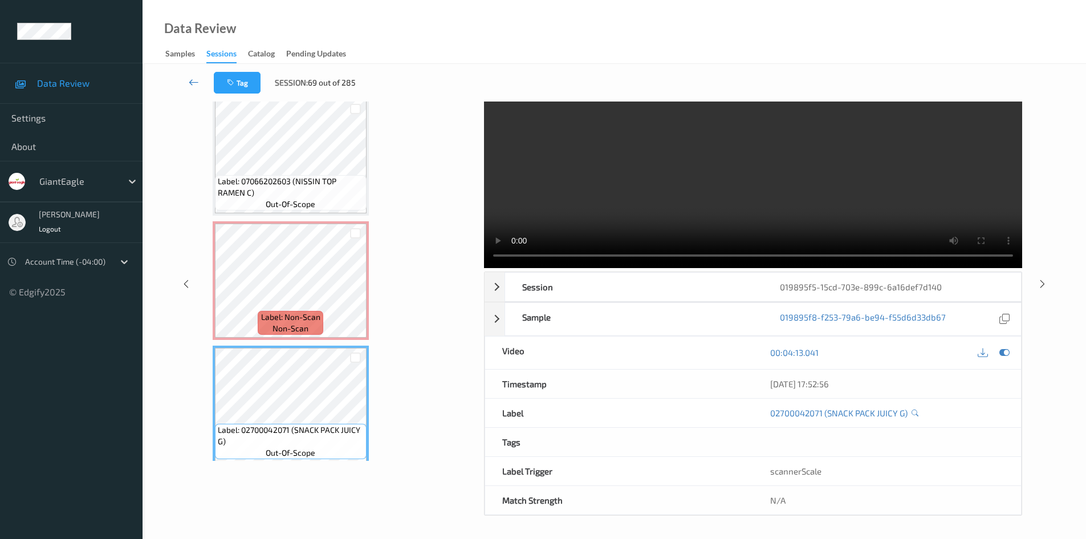
click at [195, 82] on icon at bounding box center [194, 81] width 10 height 11
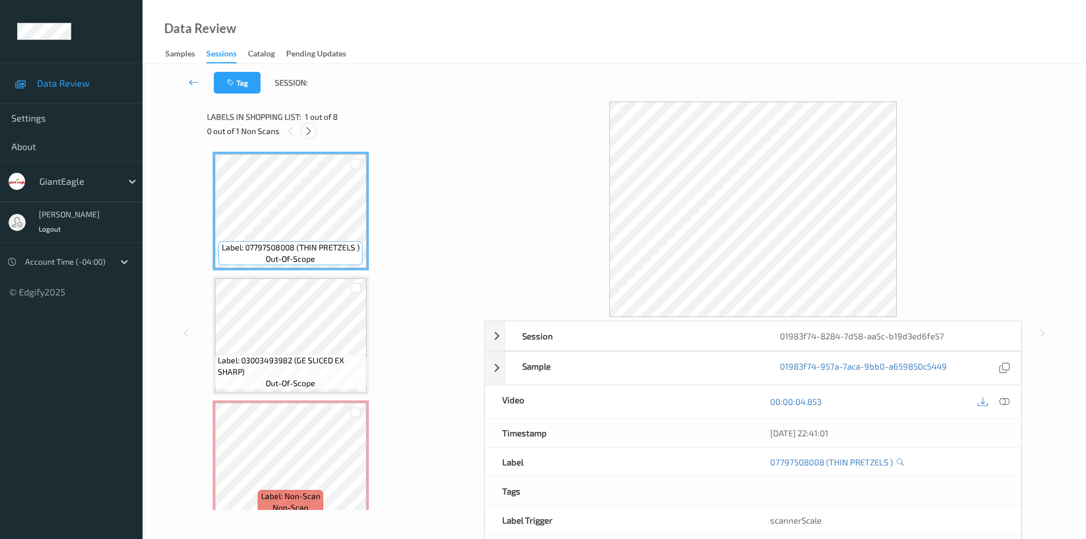
click at [304, 131] on icon at bounding box center [309, 131] width 10 height 10
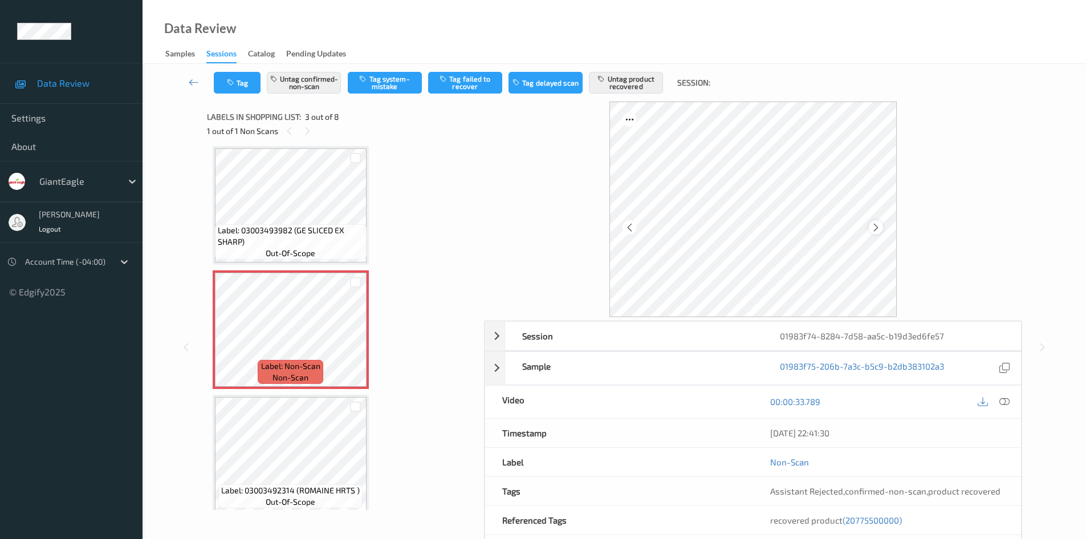
click at [876, 231] on icon at bounding box center [876, 227] width 10 height 10
click at [1008, 403] on icon at bounding box center [1004, 401] width 10 height 10
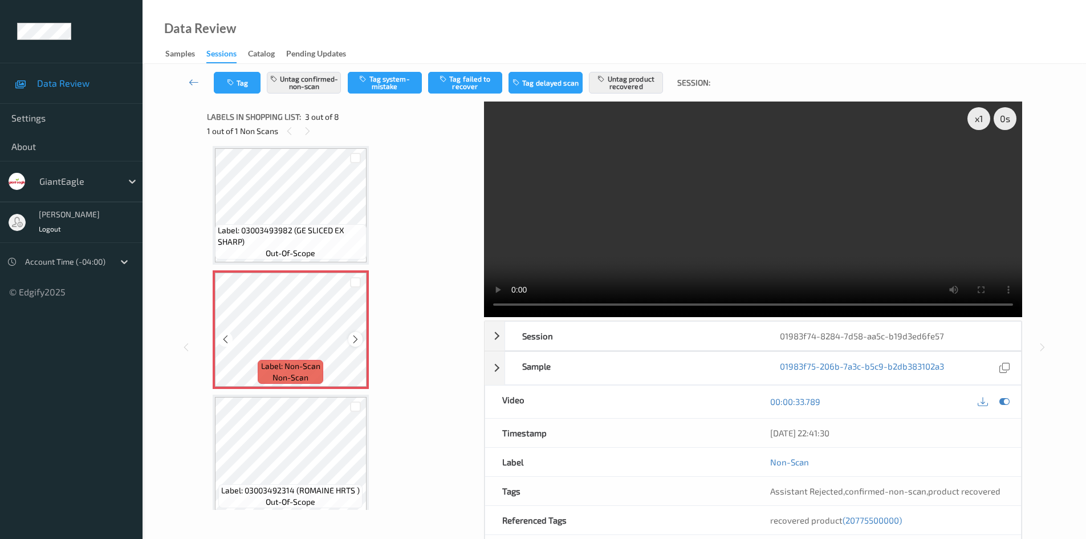
click at [352, 341] on icon at bounding box center [356, 339] width 10 height 10
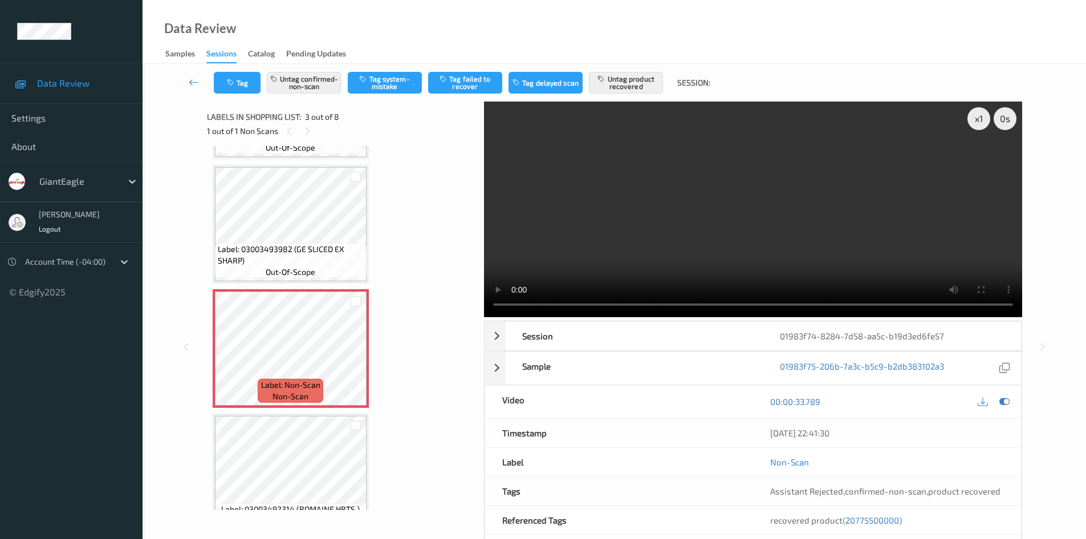
scroll to position [73, 0]
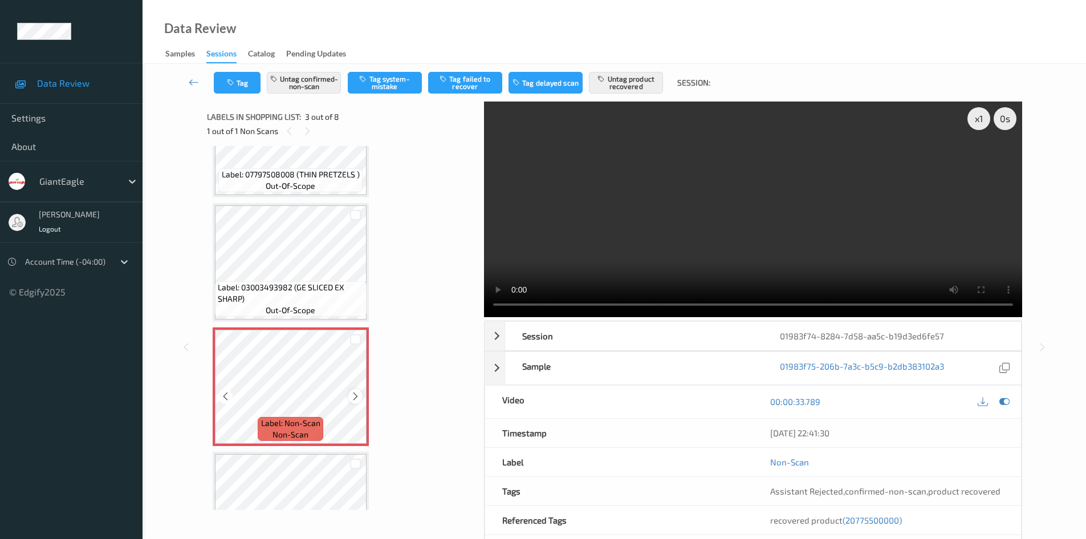
click at [356, 389] on div at bounding box center [355, 396] width 14 height 14
click at [356, 393] on icon at bounding box center [356, 396] width 10 height 10
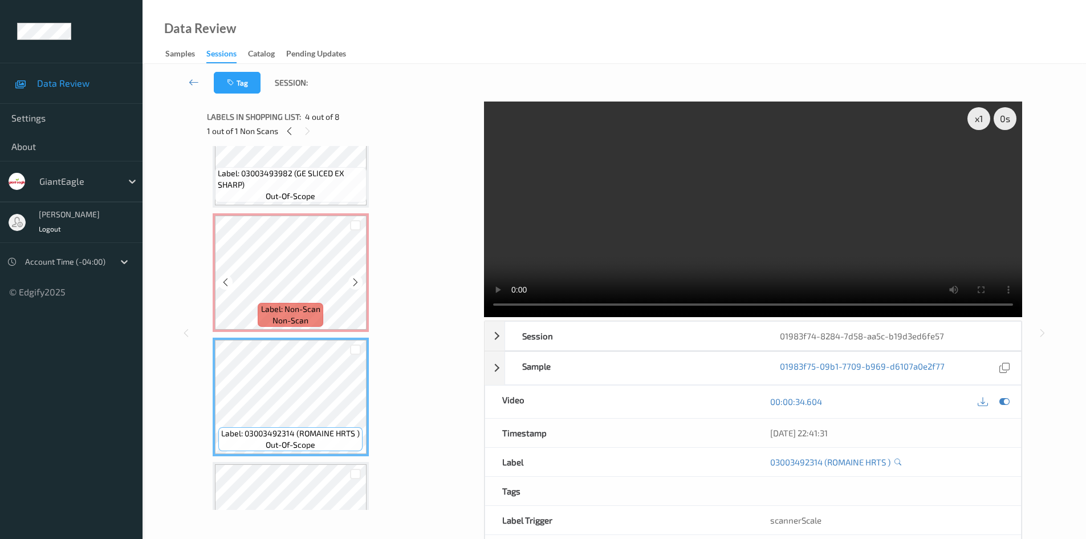
scroll to position [244, 0]
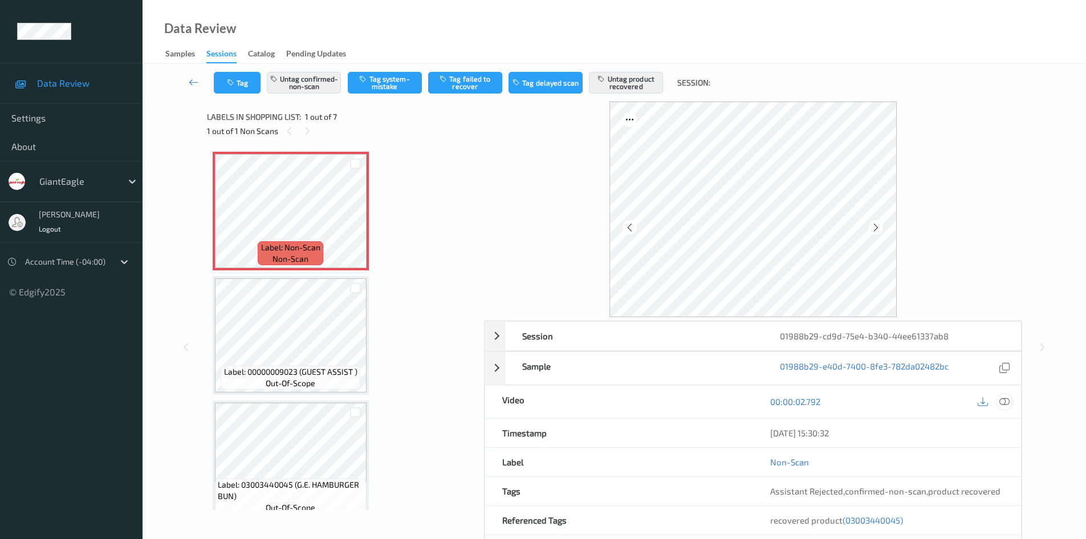
click at [1008, 402] on icon at bounding box center [1004, 401] width 10 height 10
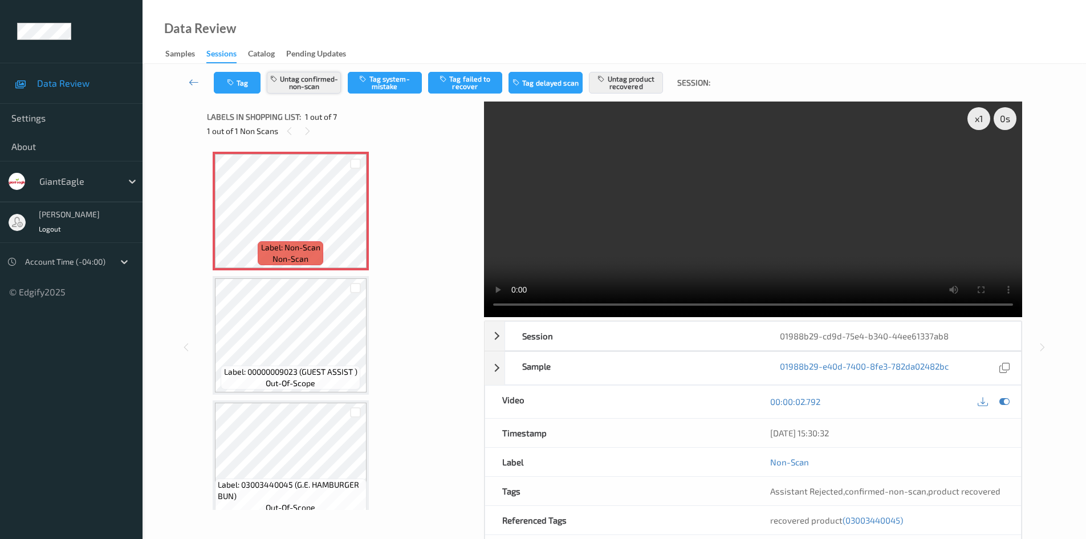
click at [323, 86] on button "Untag confirmed-non-scan" at bounding box center [304, 83] width 74 height 22
click at [651, 76] on button "Untag product recovered" at bounding box center [626, 83] width 74 height 22
click at [316, 85] on button "Tag confirmed-non-scan" at bounding box center [304, 83] width 74 height 22
click at [627, 86] on button "Tag product recovered" at bounding box center [626, 83] width 74 height 22
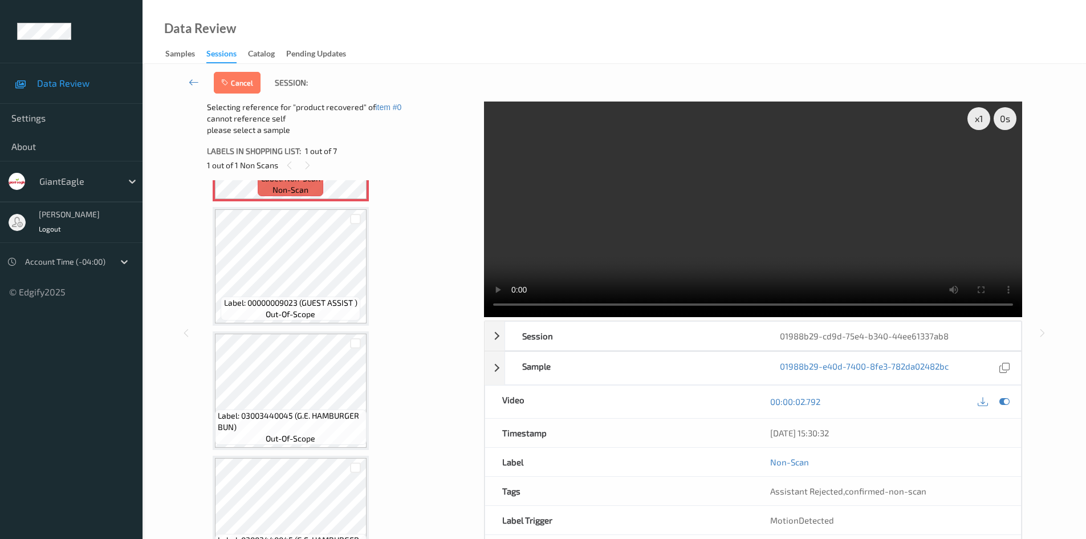
scroll to position [114, 0]
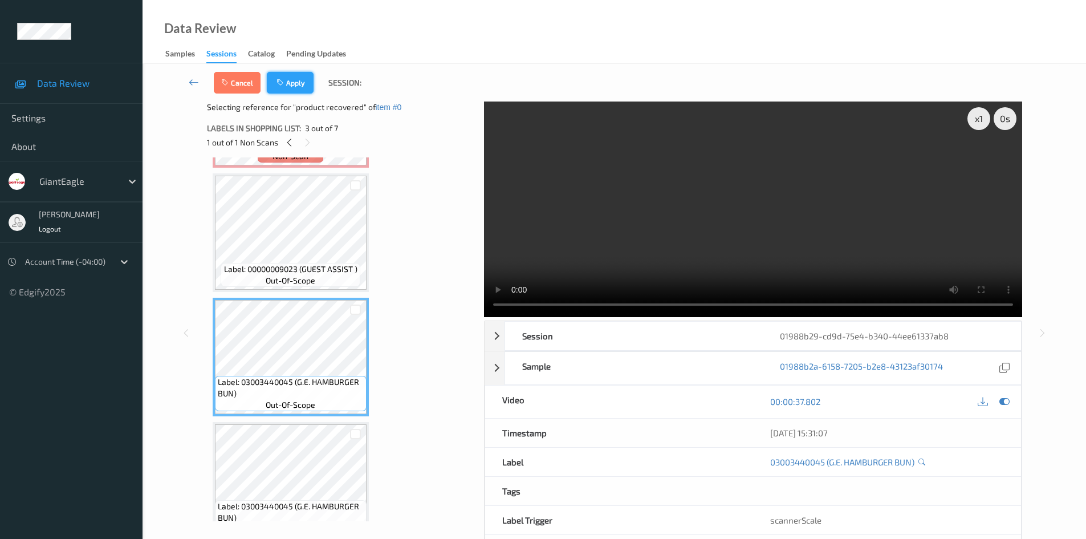
click at [300, 87] on button "Apply" at bounding box center [290, 83] width 47 height 22
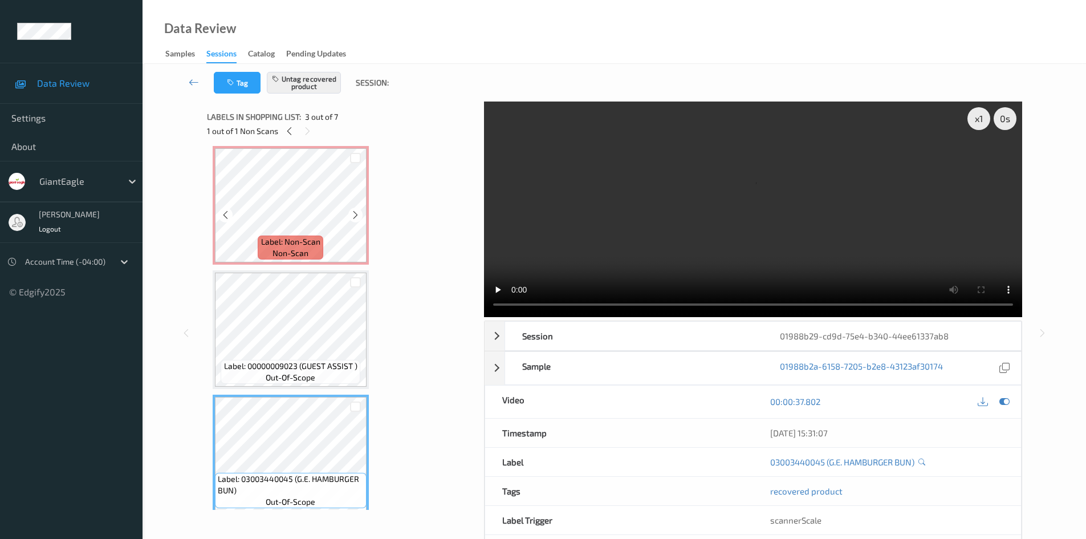
scroll to position [0, 0]
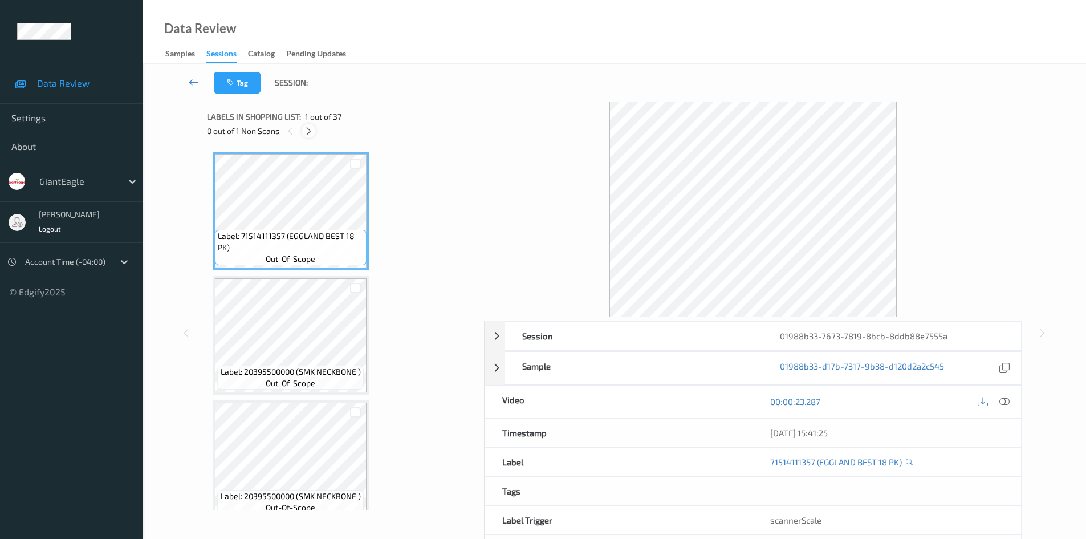
click at [308, 129] on icon at bounding box center [309, 131] width 10 height 10
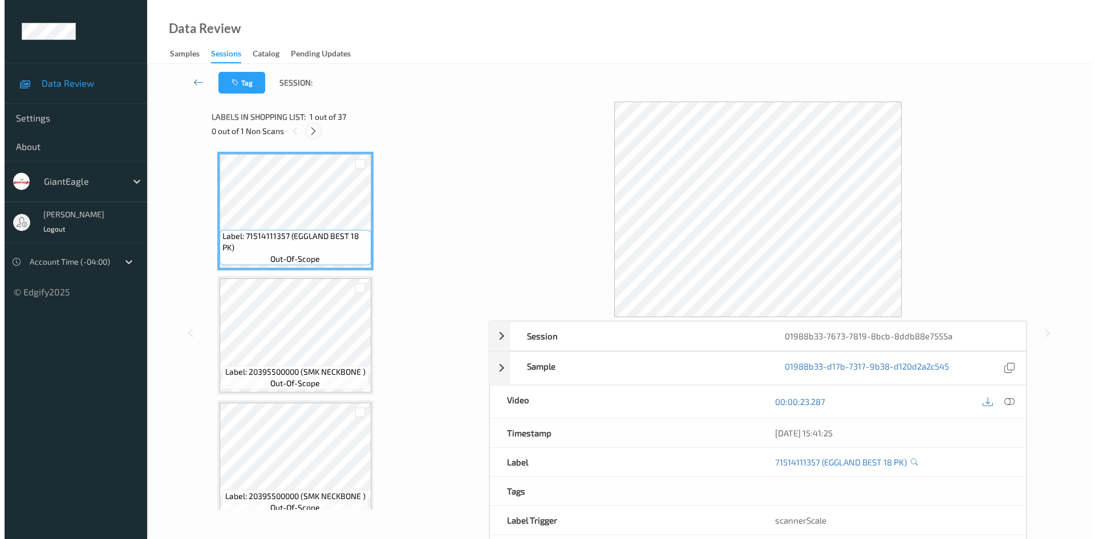
scroll to position [1746, 0]
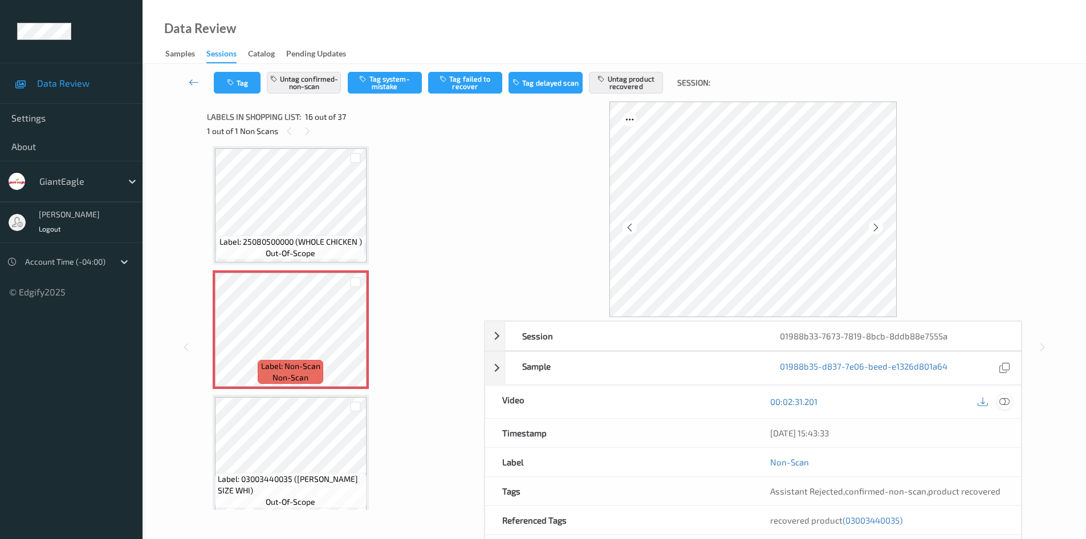
click at [875, 401] on icon at bounding box center [1004, 401] width 10 height 10
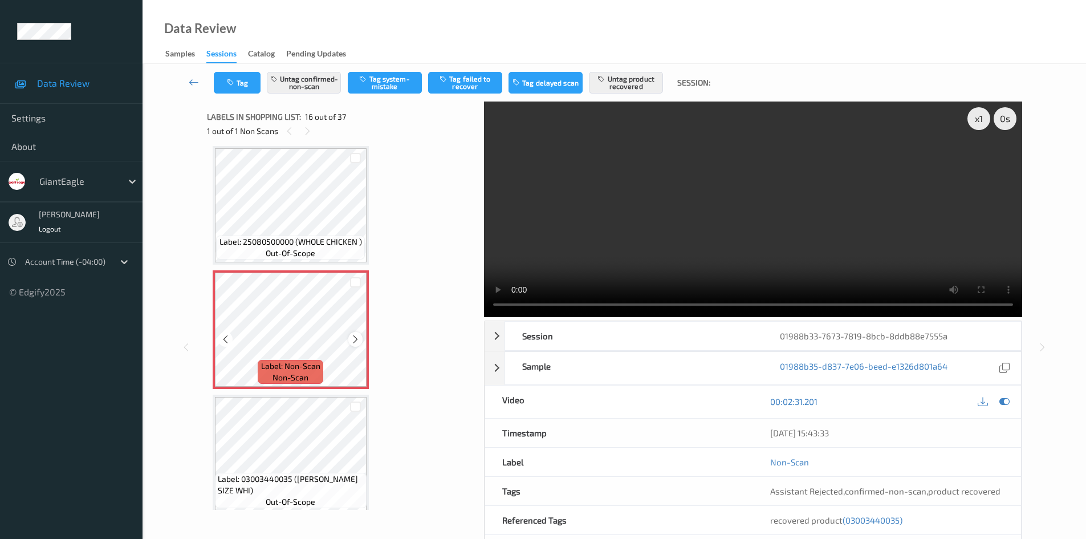
click at [355, 336] on icon at bounding box center [356, 339] width 10 height 10
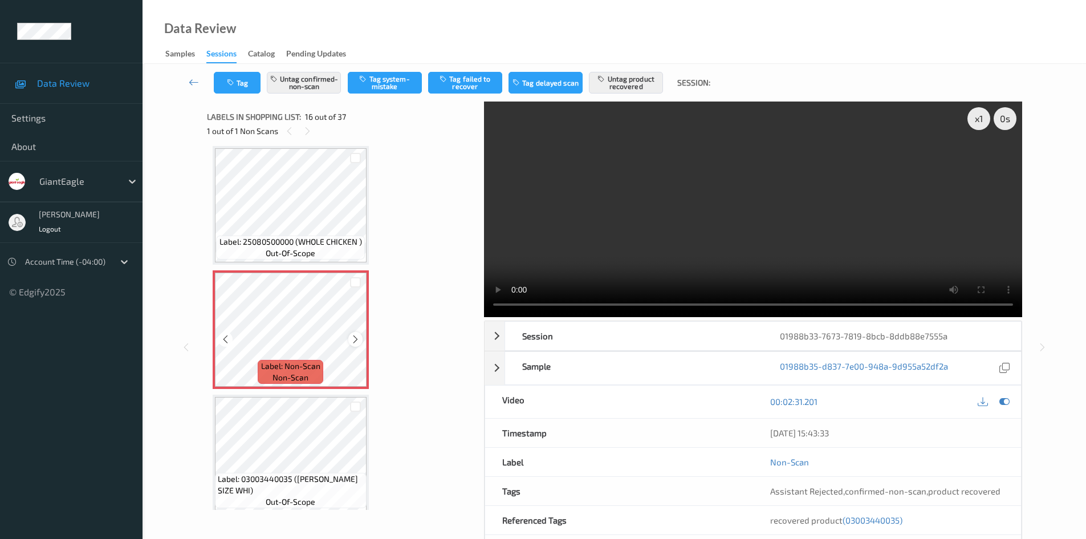
click at [354, 336] on icon at bounding box center [356, 339] width 10 height 10
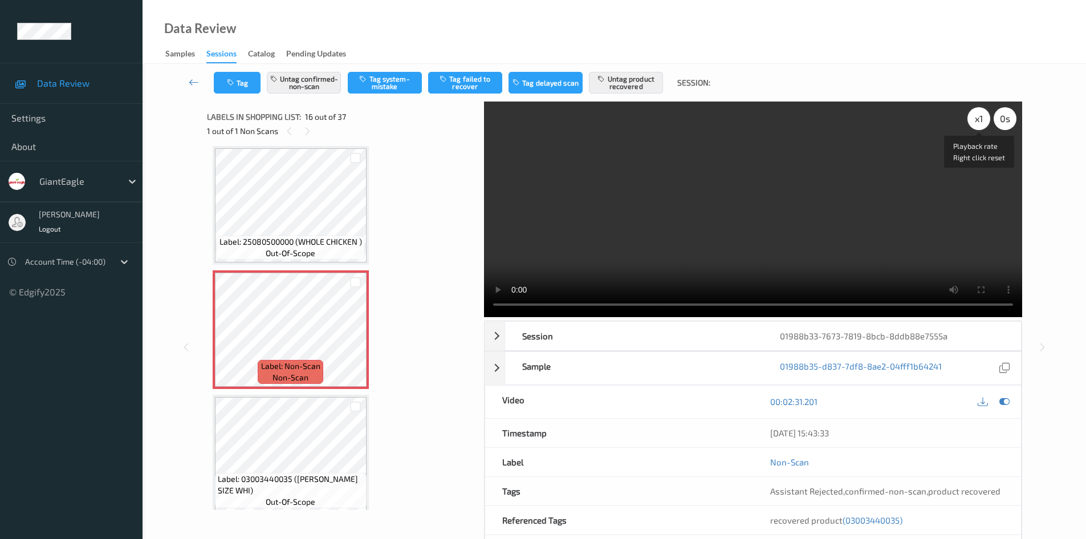
click at [875, 120] on div "x 1" at bounding box center [978, 118] width 23 height 23
click at [245, 80] on button "Tag" at bounding box center [237, 83] width 47 height 22
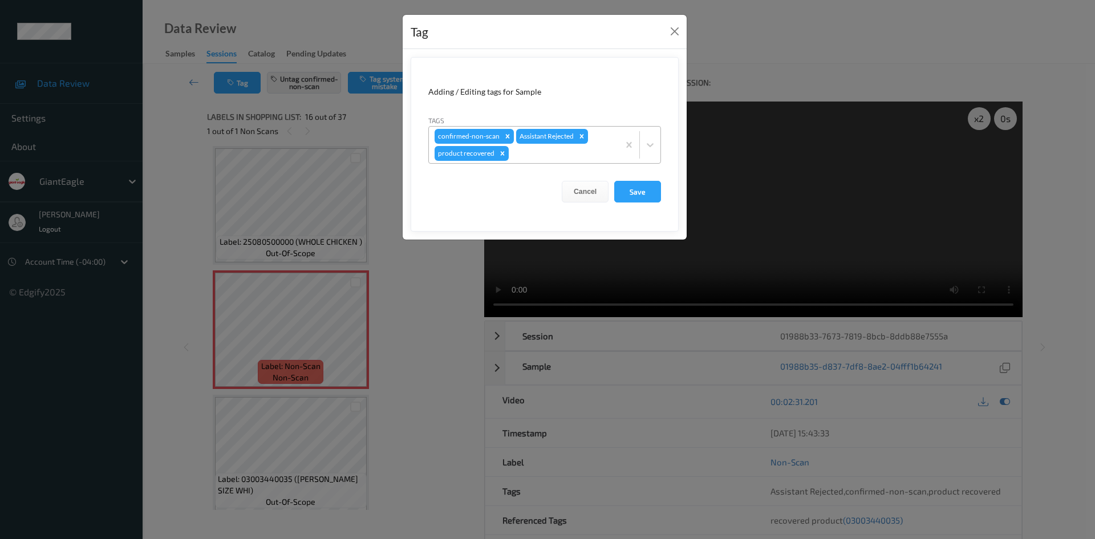
click at [534, 153] on div at bounding box center [562, 154] width 102 height 14
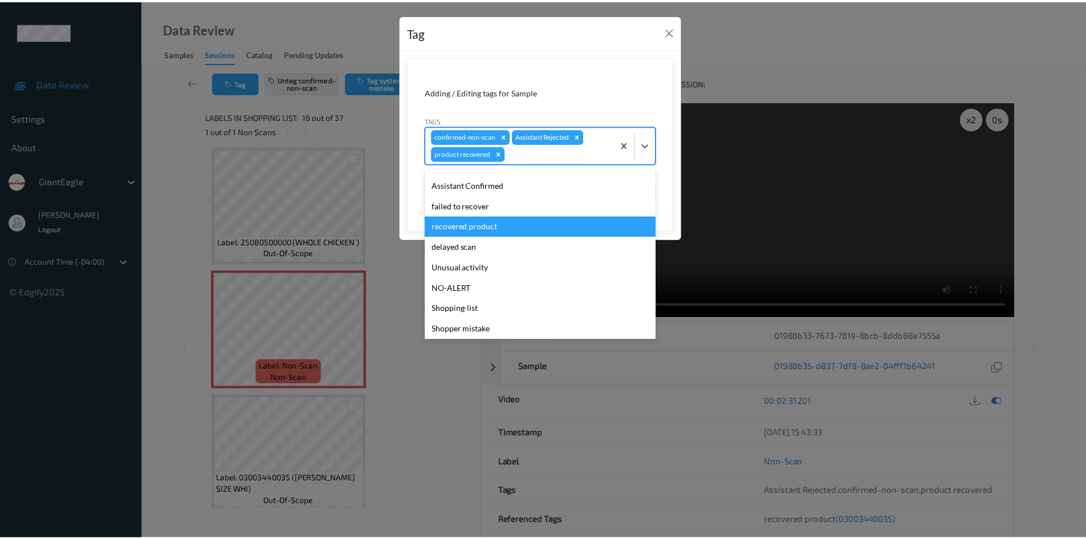
scroll to position [59, 0]
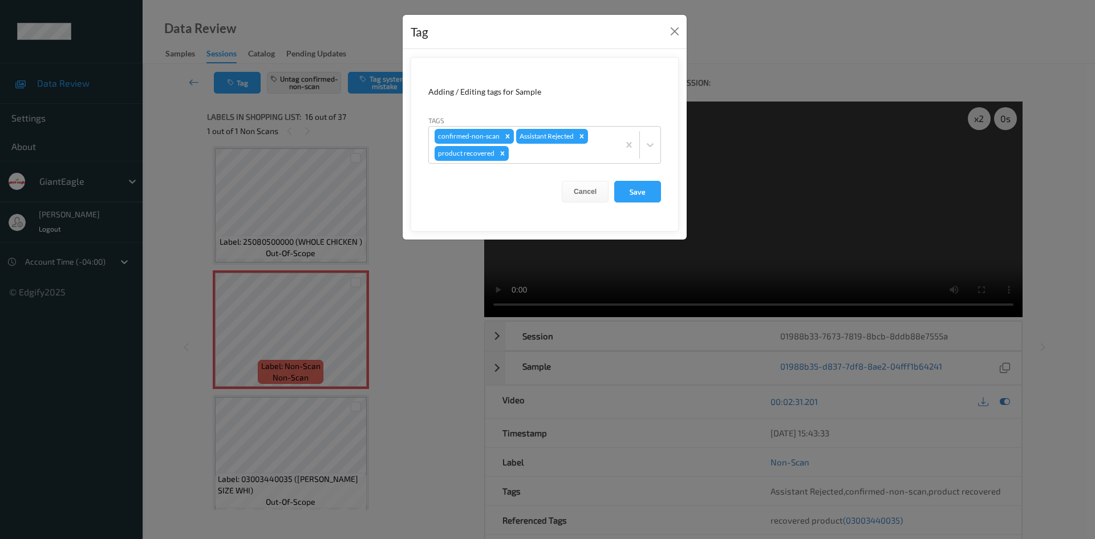
click at [397, 270] on div "Tag Adding / Editing tags for Sample Tags confirmed-non-scan Assistant Rejected…" at bounding box center [547, 269] width 1095 height 539
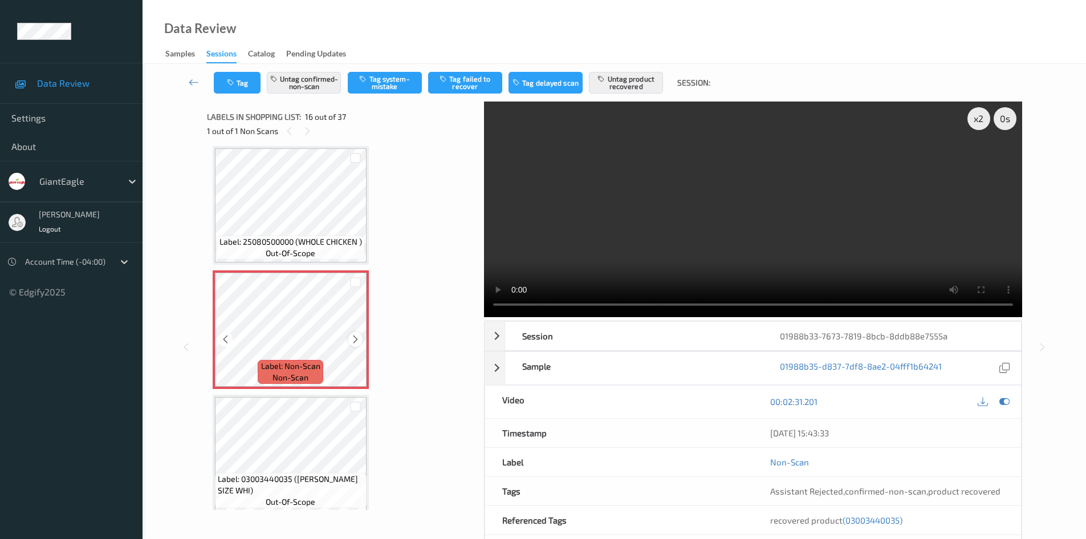
click at [356, 340] on icon at bounding box center [356, 339] width 10 height 10
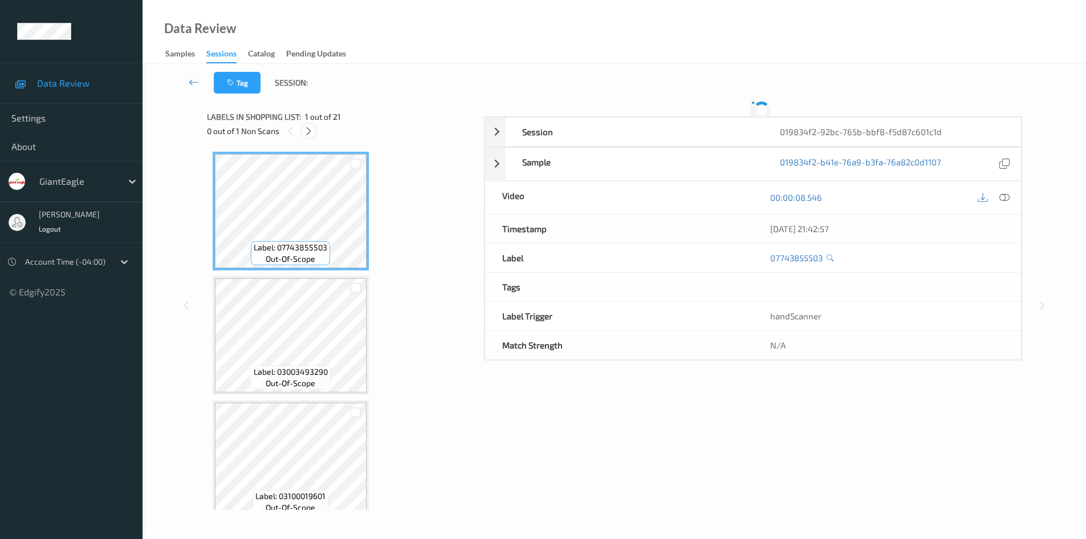
click at [310, 128] on icon at bounding box center [309, 131] width 10 height 10
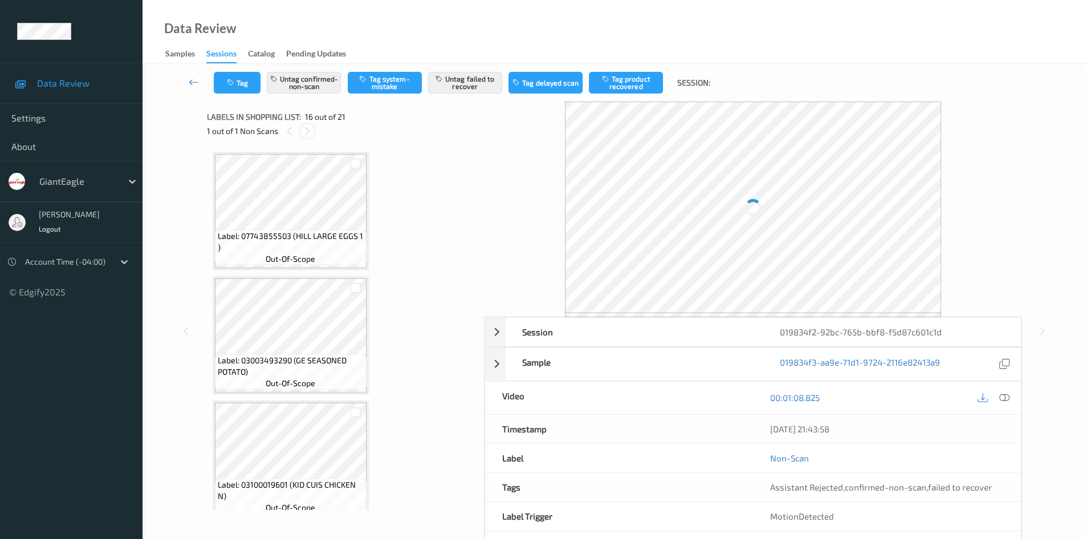
scroll to position [1746, 0]
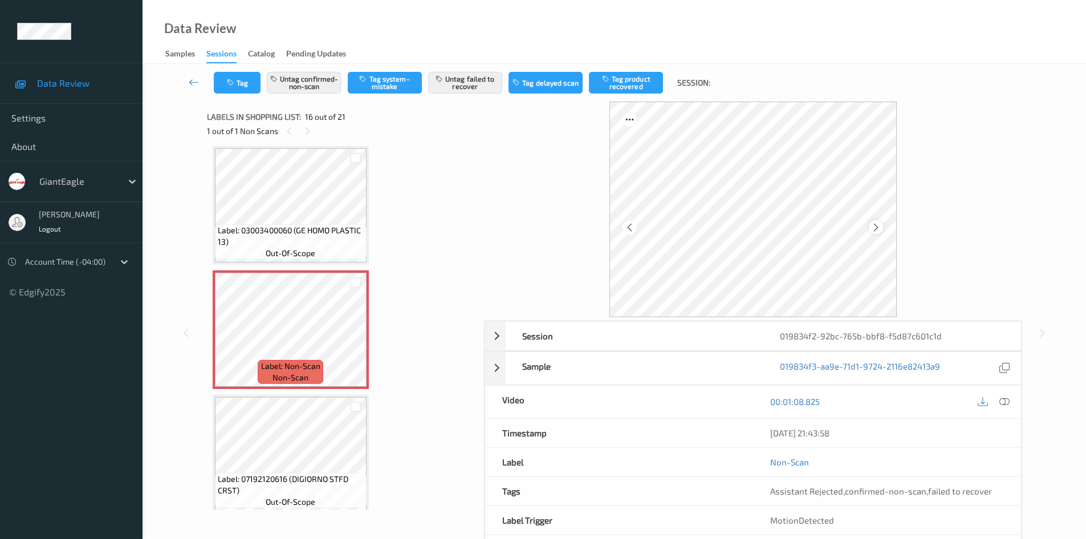
click at [876, 231] on icon at bounding box center [876, 227] width 10 height 10
click at [1006, 400] on icon at bounding box center [1004, 401] width 10 height 10
